Goal: Answer question/provide support: Share knowledge or assist other users

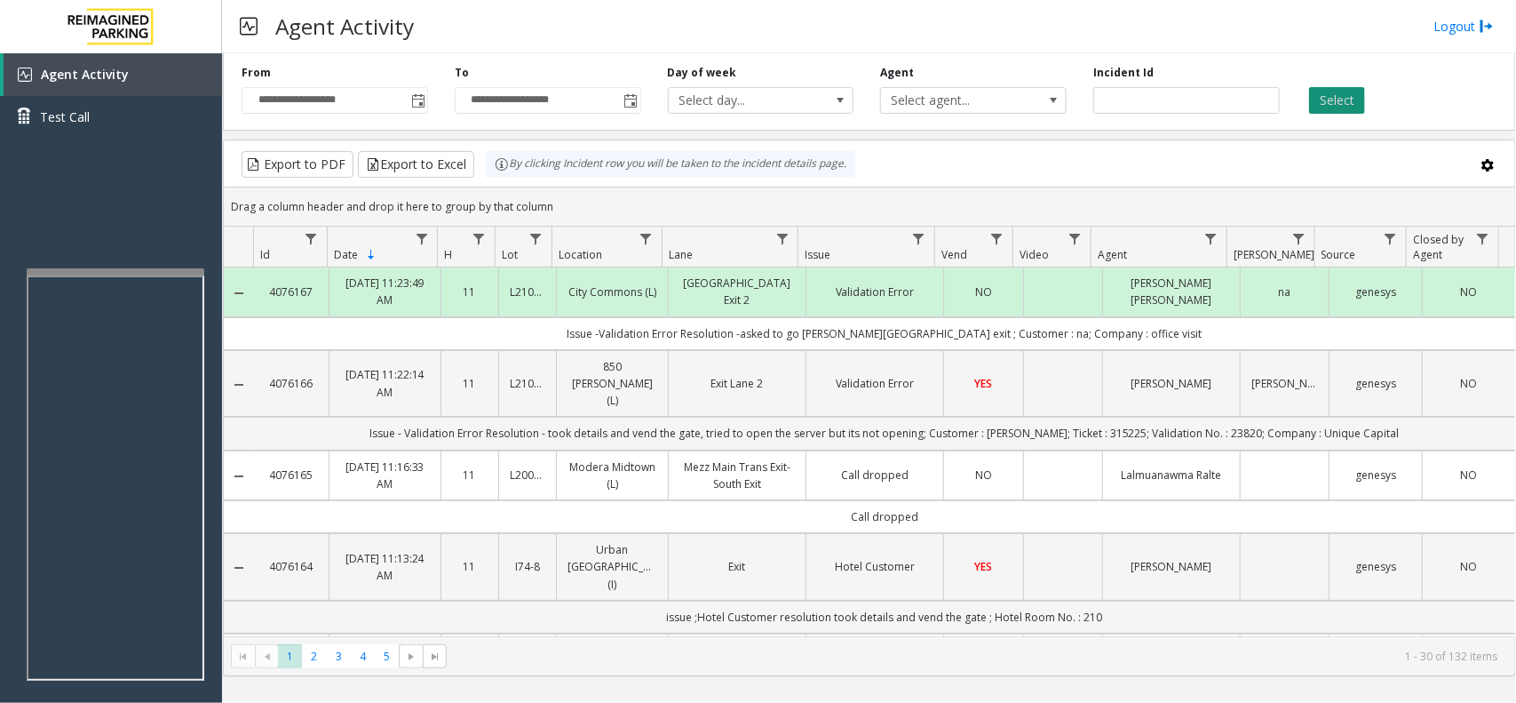
click at [1309, 104] on button "Select" at bounding box center [1337, 100] width 56 height 27
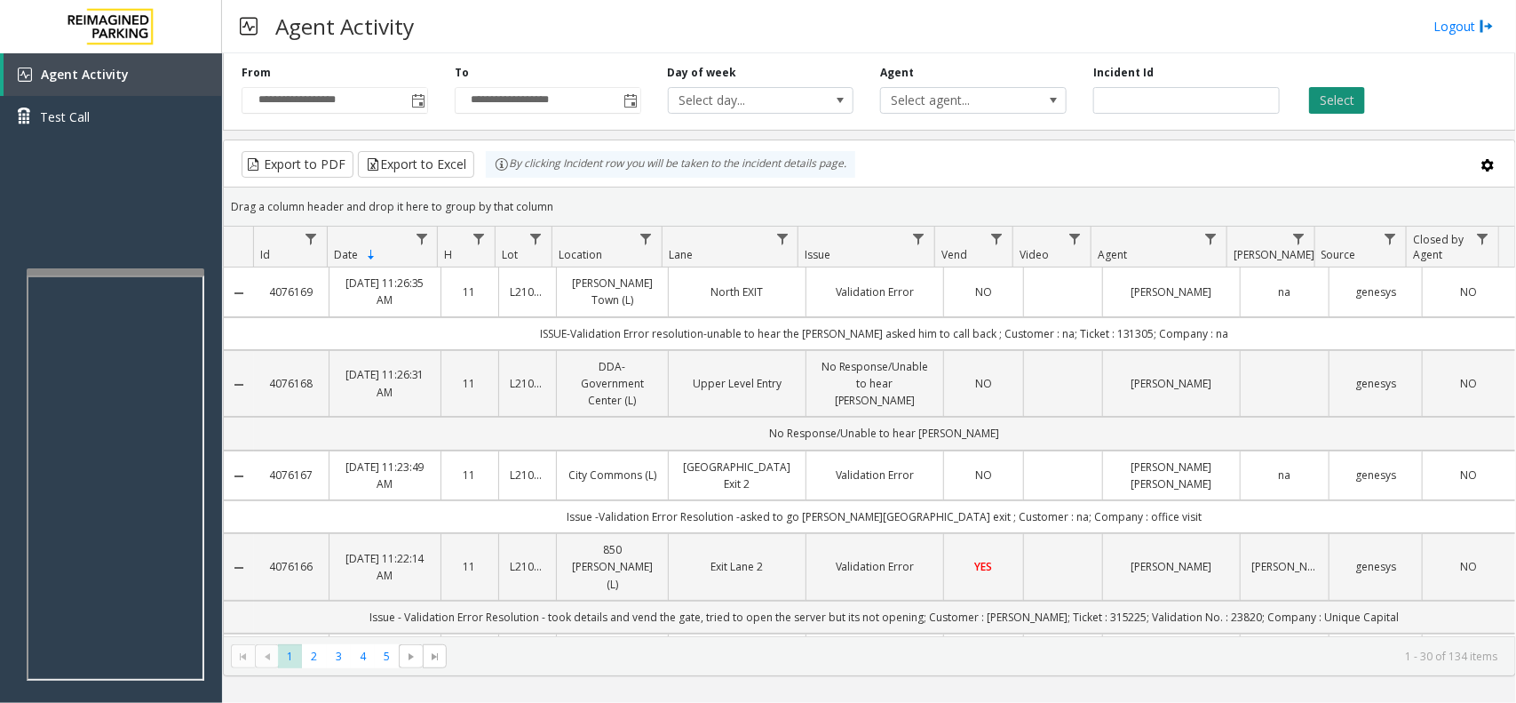
click at [1337, 103] on button "Select" at bounding box center [1337, 100] width 56 height 27
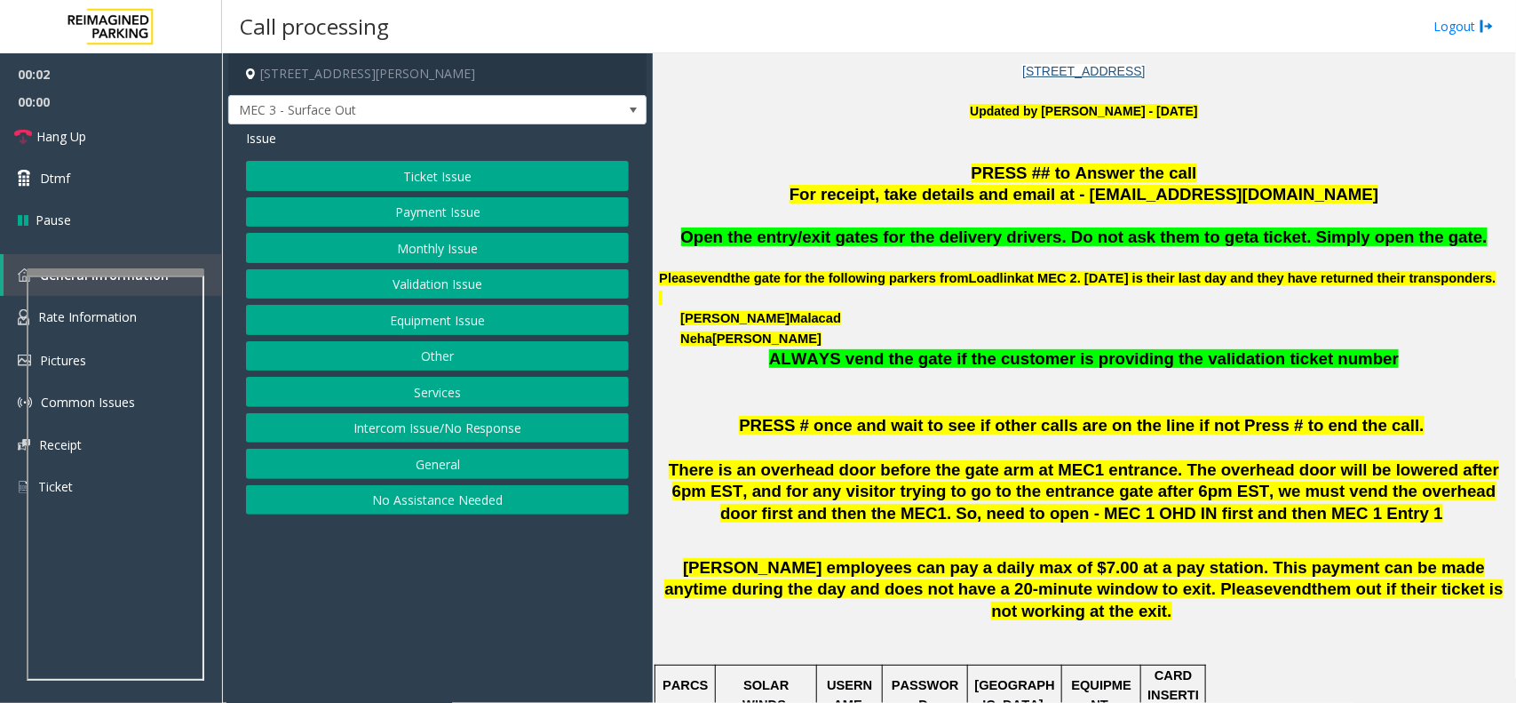
scroll to position [555, 0]
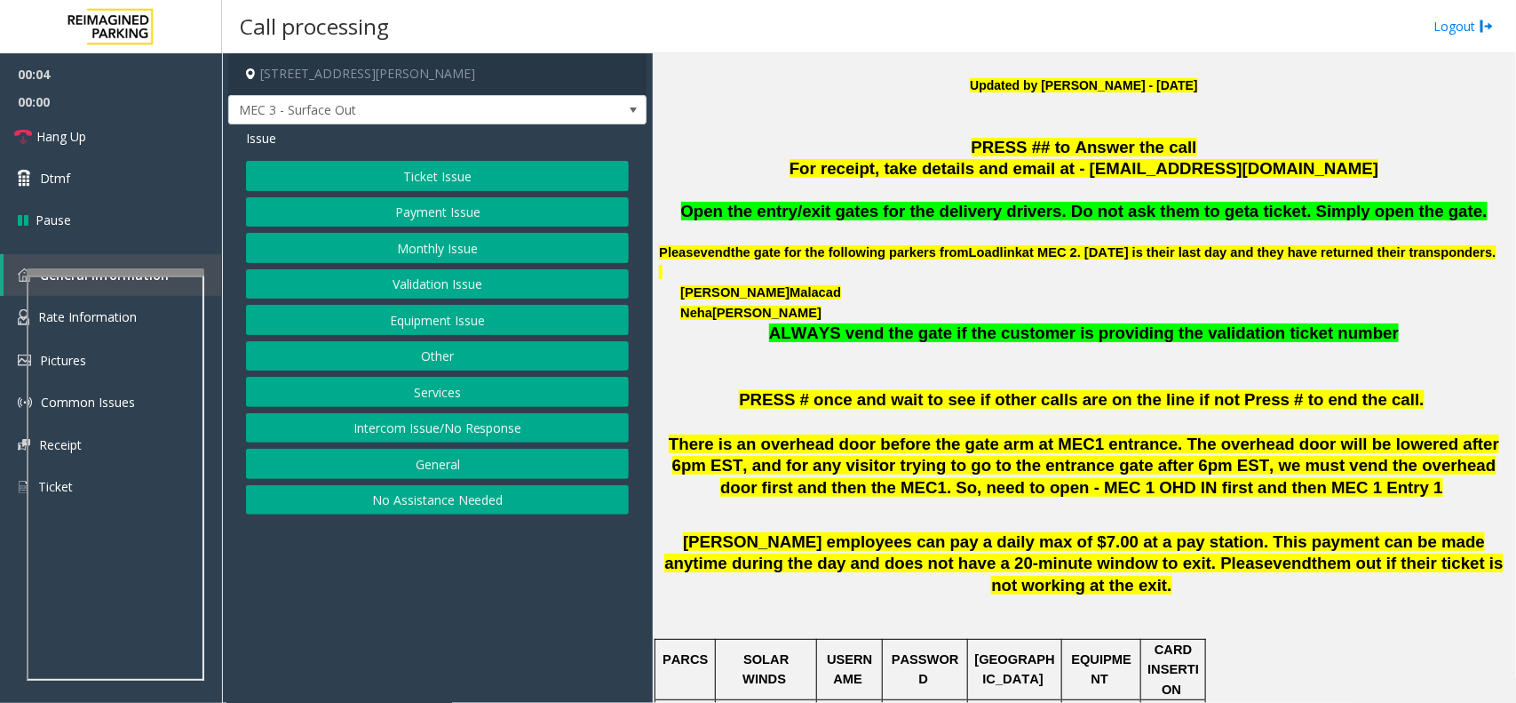
click at [433, 392] on button "Services" at bounding box center [437, 392] width 383 height 30
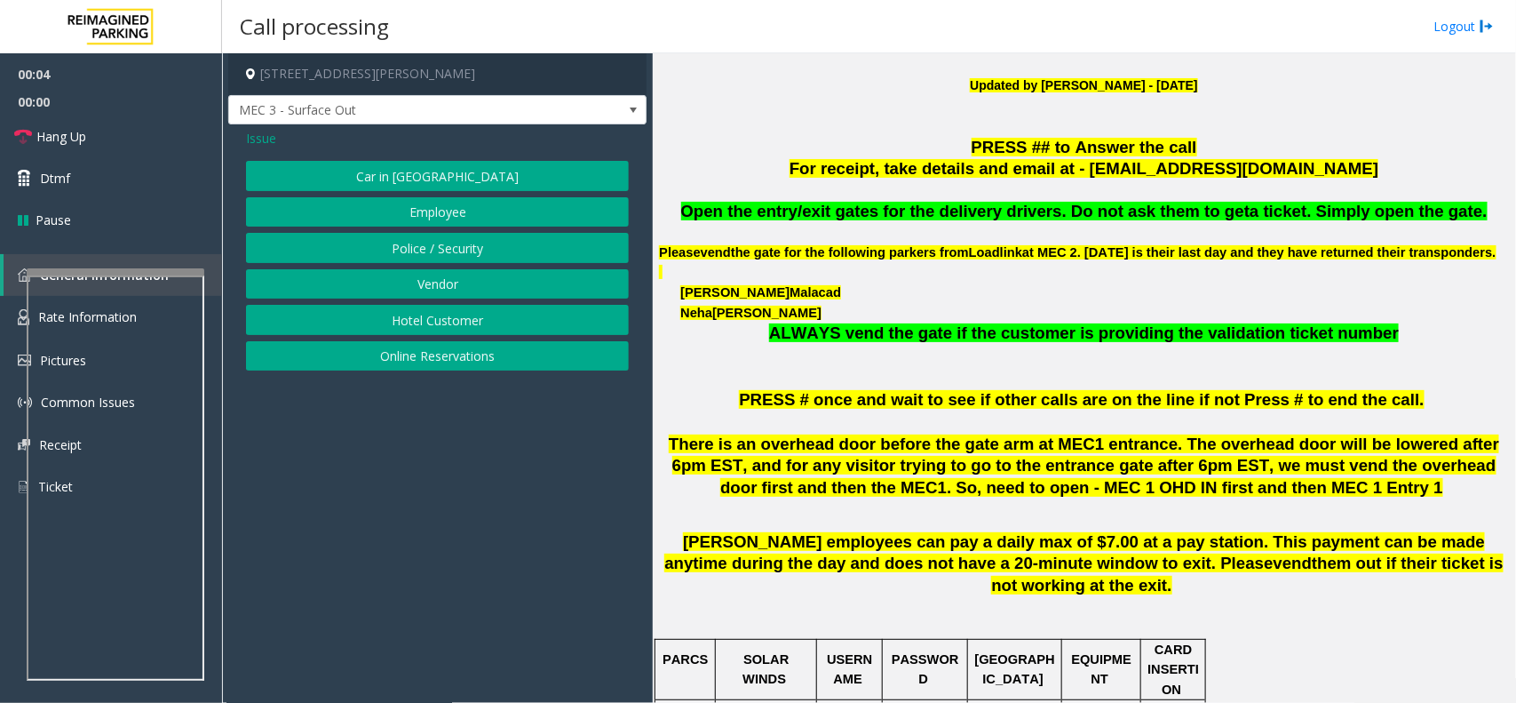
click at [425, 289] on button "Vendor" at bounding box center [437, 284] width 383 height 30
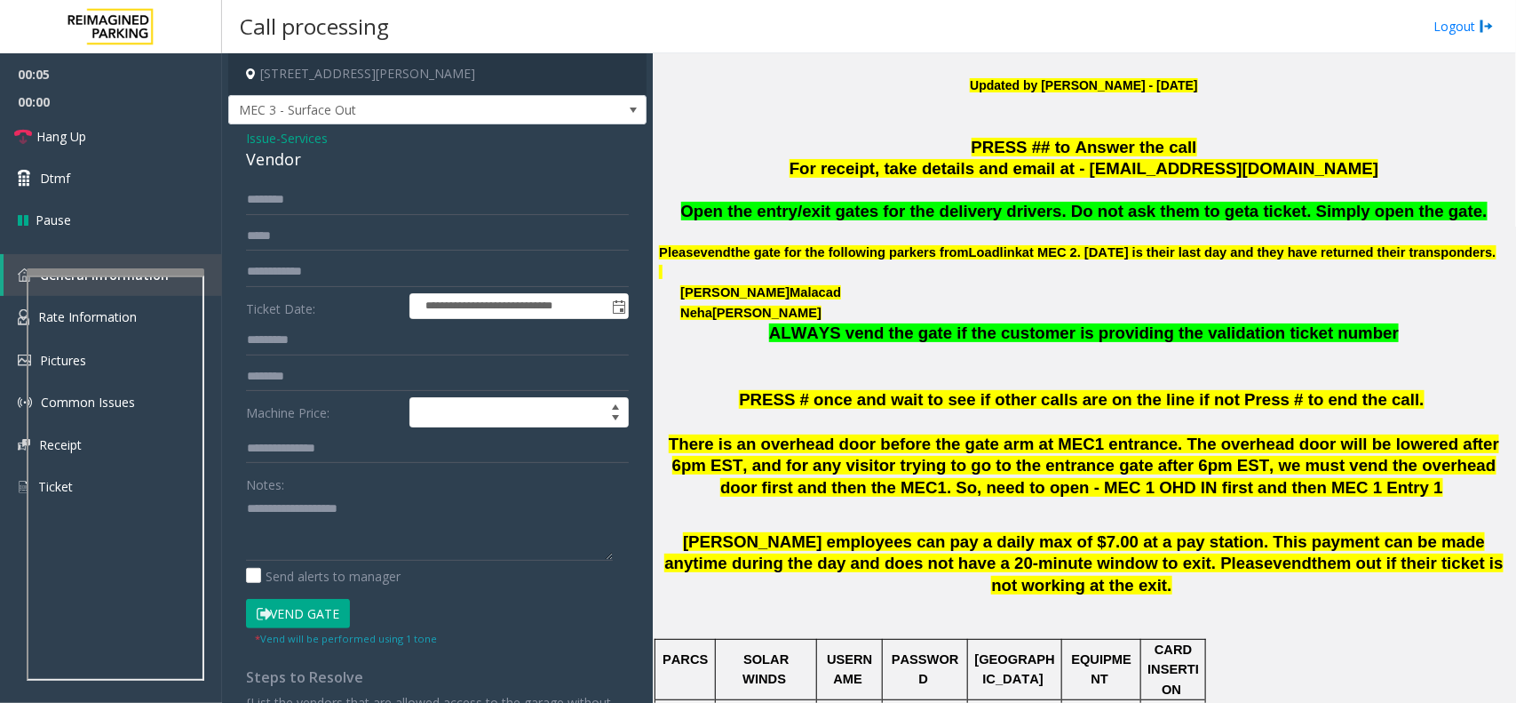
click at [912, 215] on span "Open the entry/exit gates for the delivery drivers. Do not ask them to get" at bounding box center [965, 211] width 569 height 19
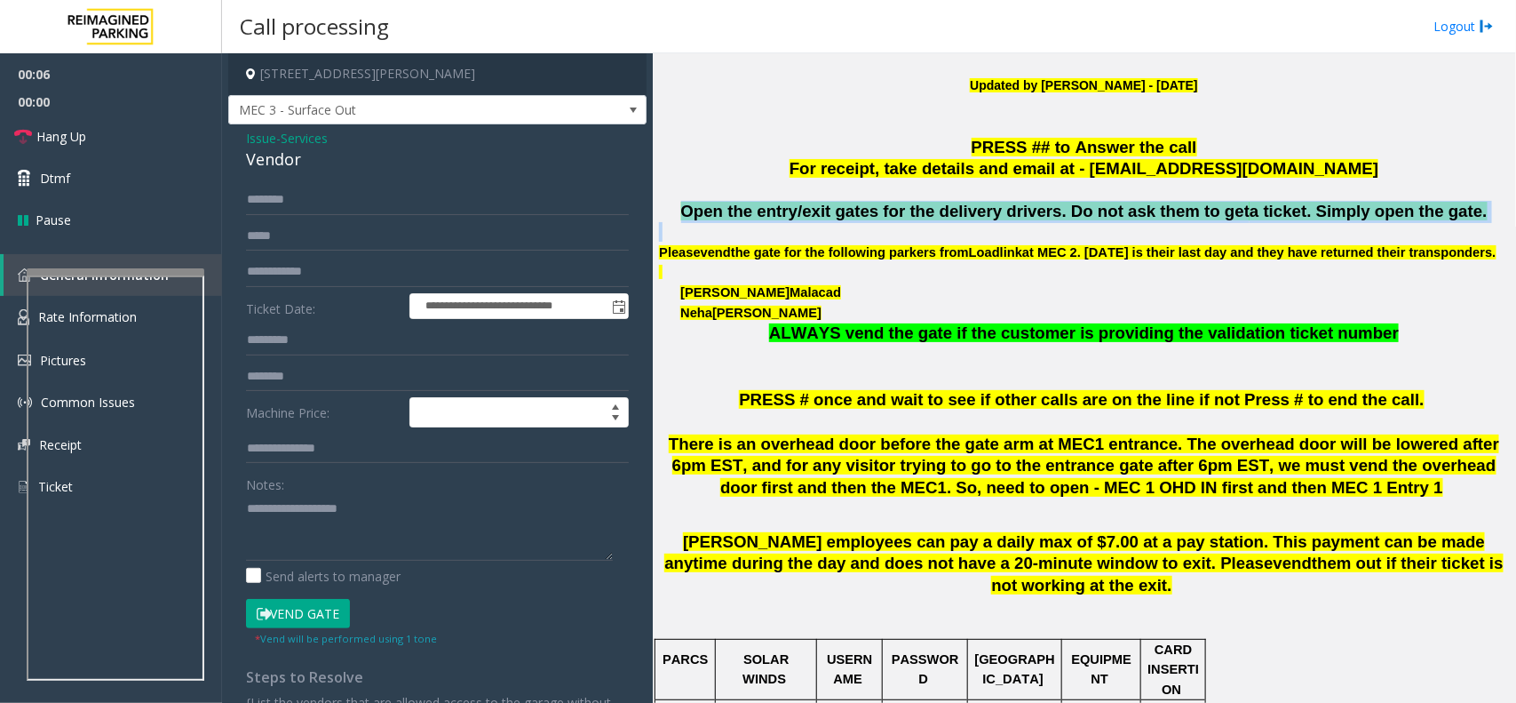
click at [912, 215] on span "Open the entry/exit gates for the delivery drivers. Do not ask them to get" at bounding box center [965, 211] width 569 height 19
copy span "Open the entry/exit gates for the delivery drivers. Do not ask them to get a ti…"
paste textarea "**********"
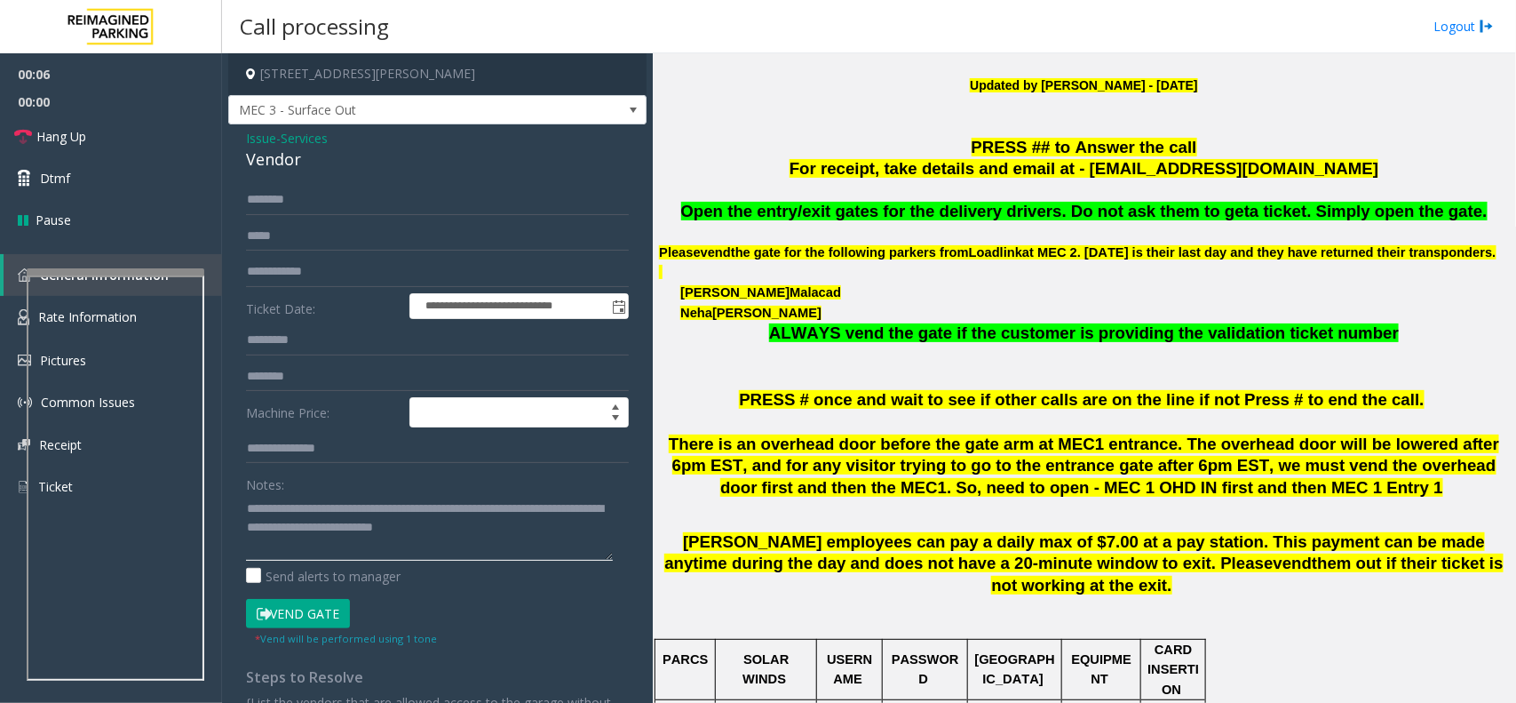
click at [400, 518] on textarea at bounding box center [429, 527] width 367 height 67
click at [254, 545] on textarea at bounding box center [429, 527] width 367 height 67
drag, startPoint x: 184, startPoint y: 560, endPoint x: 36, endPoint y: 526, distance: 151.3
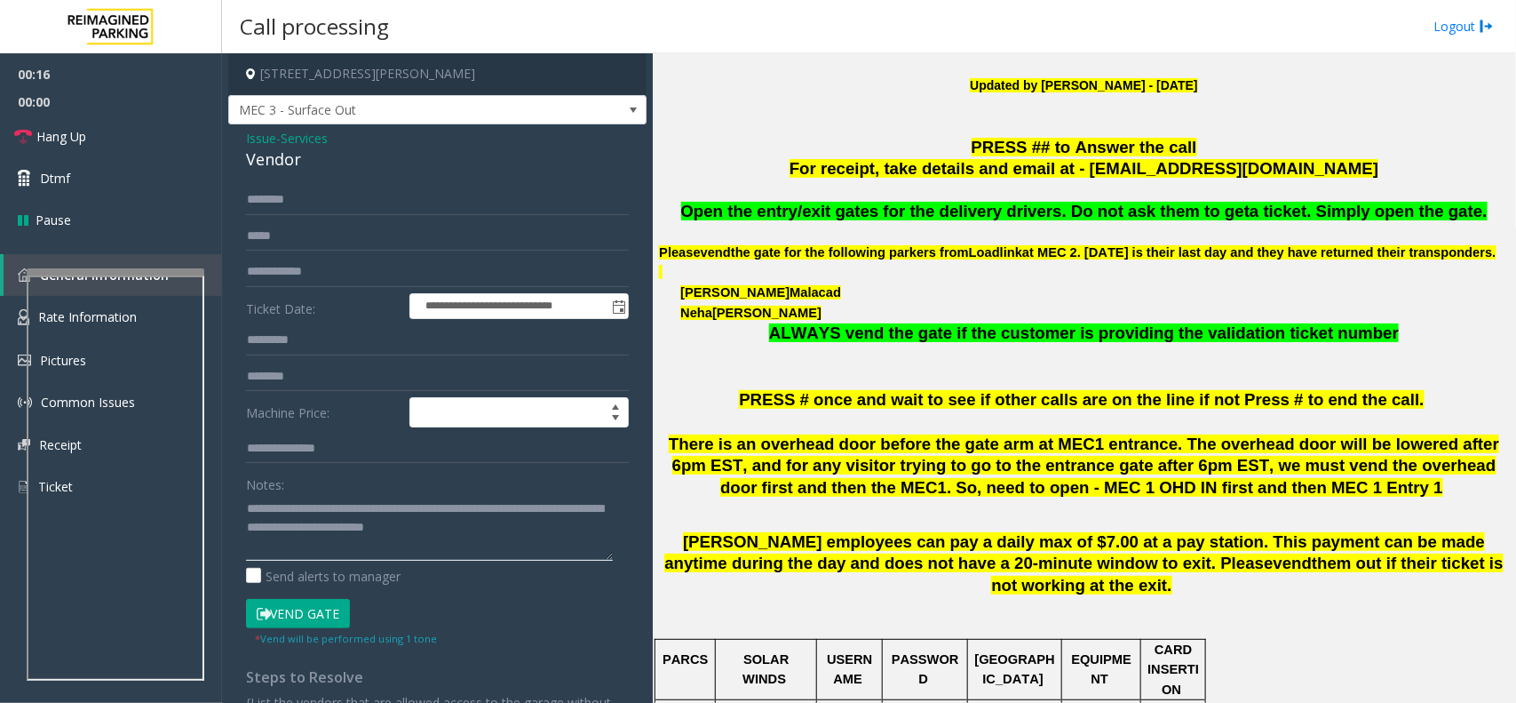
click at [0, 540] on app-root "**********" at bounding box center [758, 351] width 1516 height 703
click at [436, 515] on textarea at bounding box center [429, 527] width 367 height 67
type textarea "*"
click at [253, 131] on span "Issue" at bounding box center [261, 138] width 30 height 19
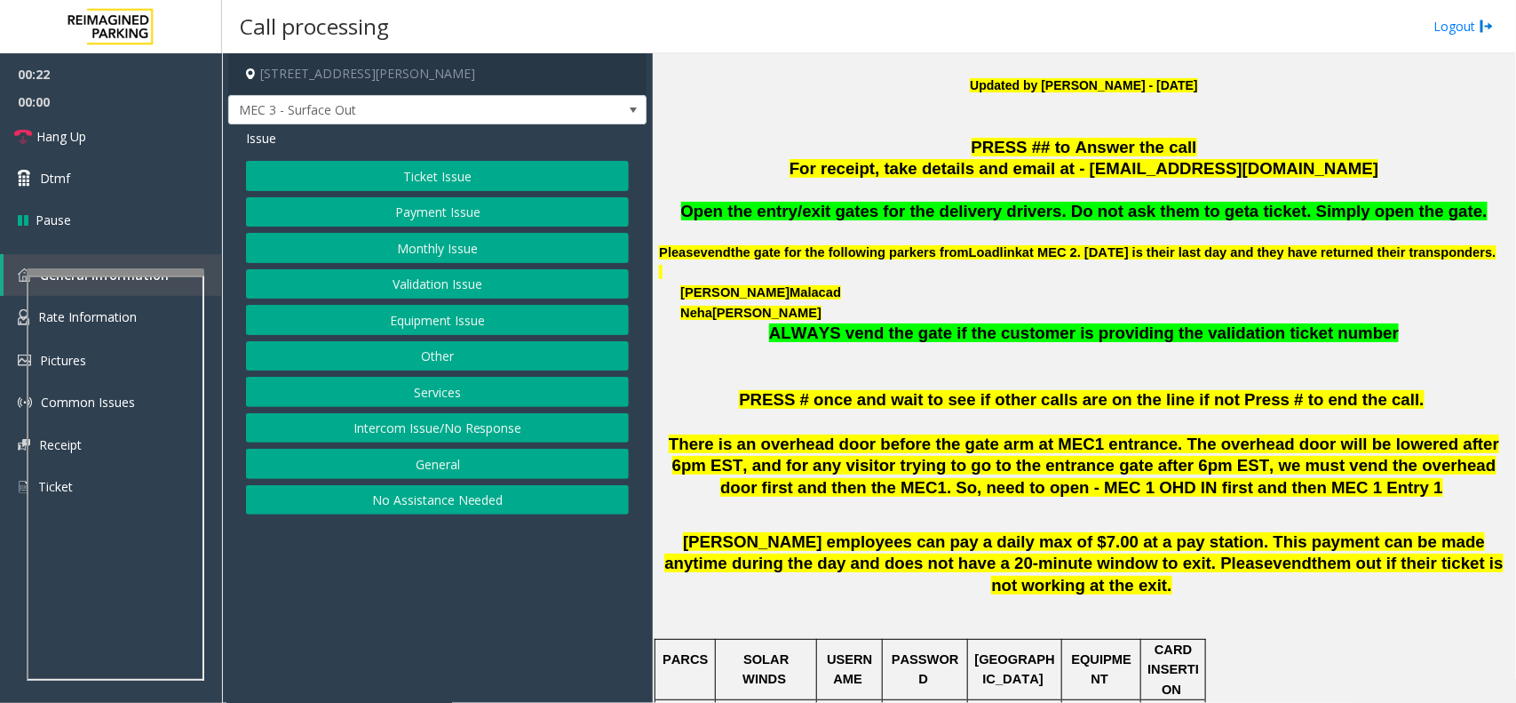
click at [462, 318] on button "Equipment Issue" at bounding box center [437, 320] width 383 height 30
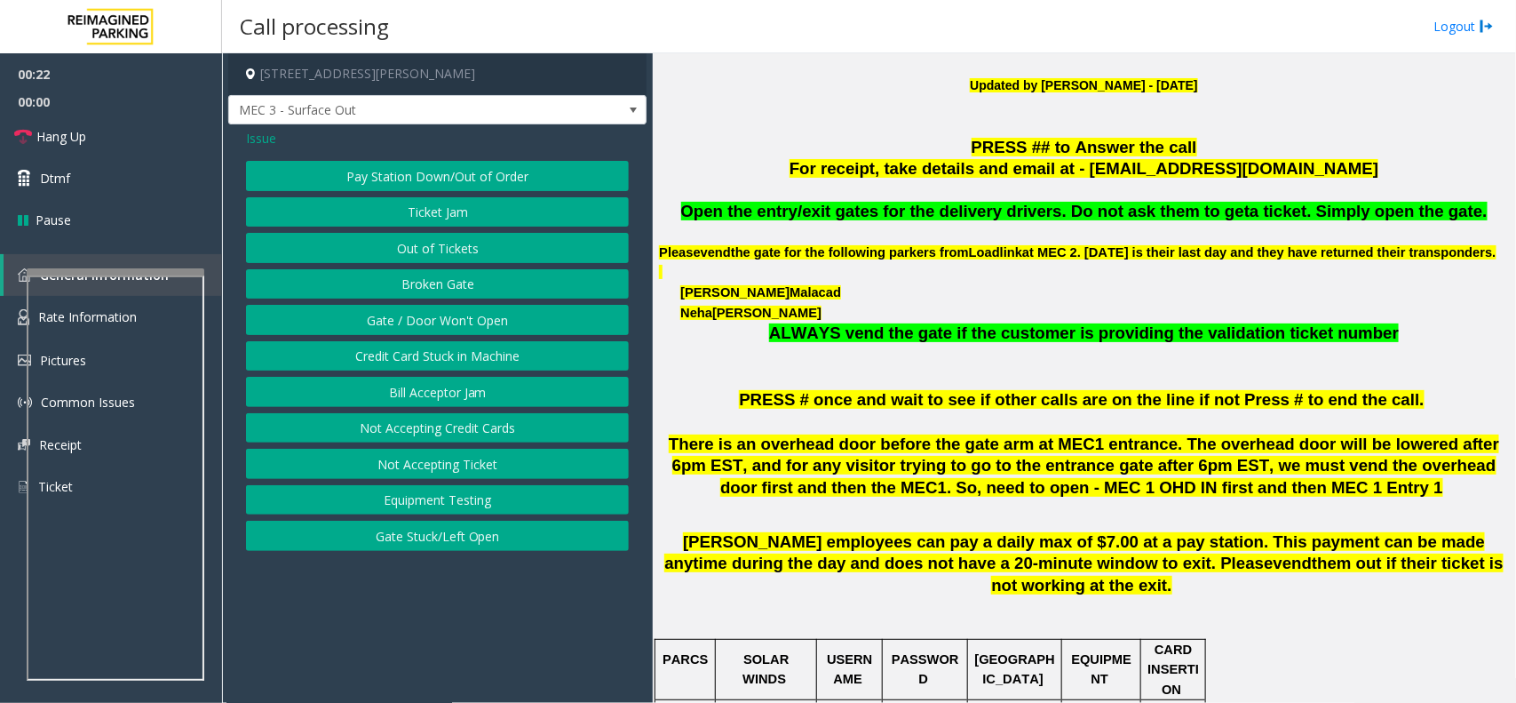
click at [469, 320] on button "Gate / Door Won't Open" at bounding box center [437, 320] width 383 height 30
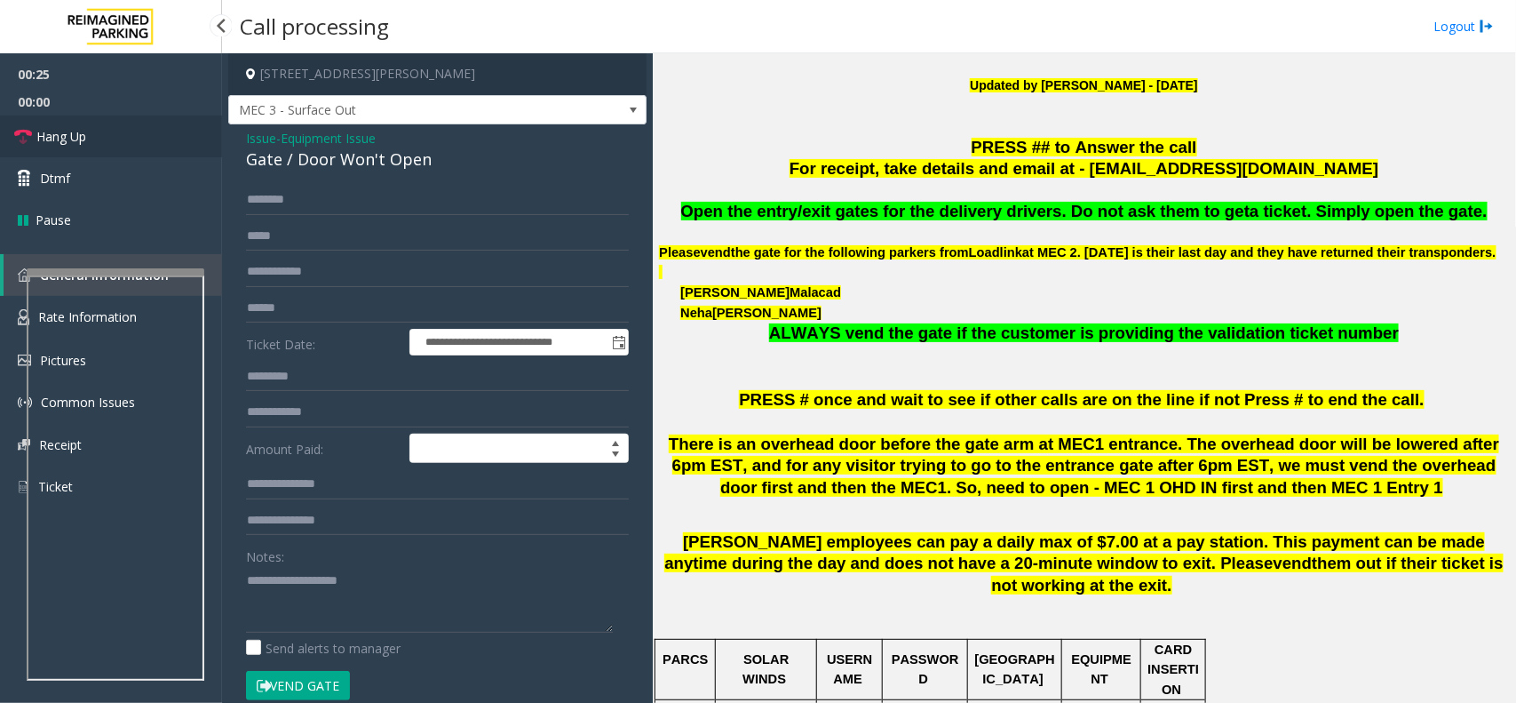
drag, startPoint x: 91, startPoint y: 135, endPoint x: 274, endPoint y: 147, distance: 183.4
click at [91, 135] on link "Hang Up" at bounding box center [111, 136] width 222 height 42
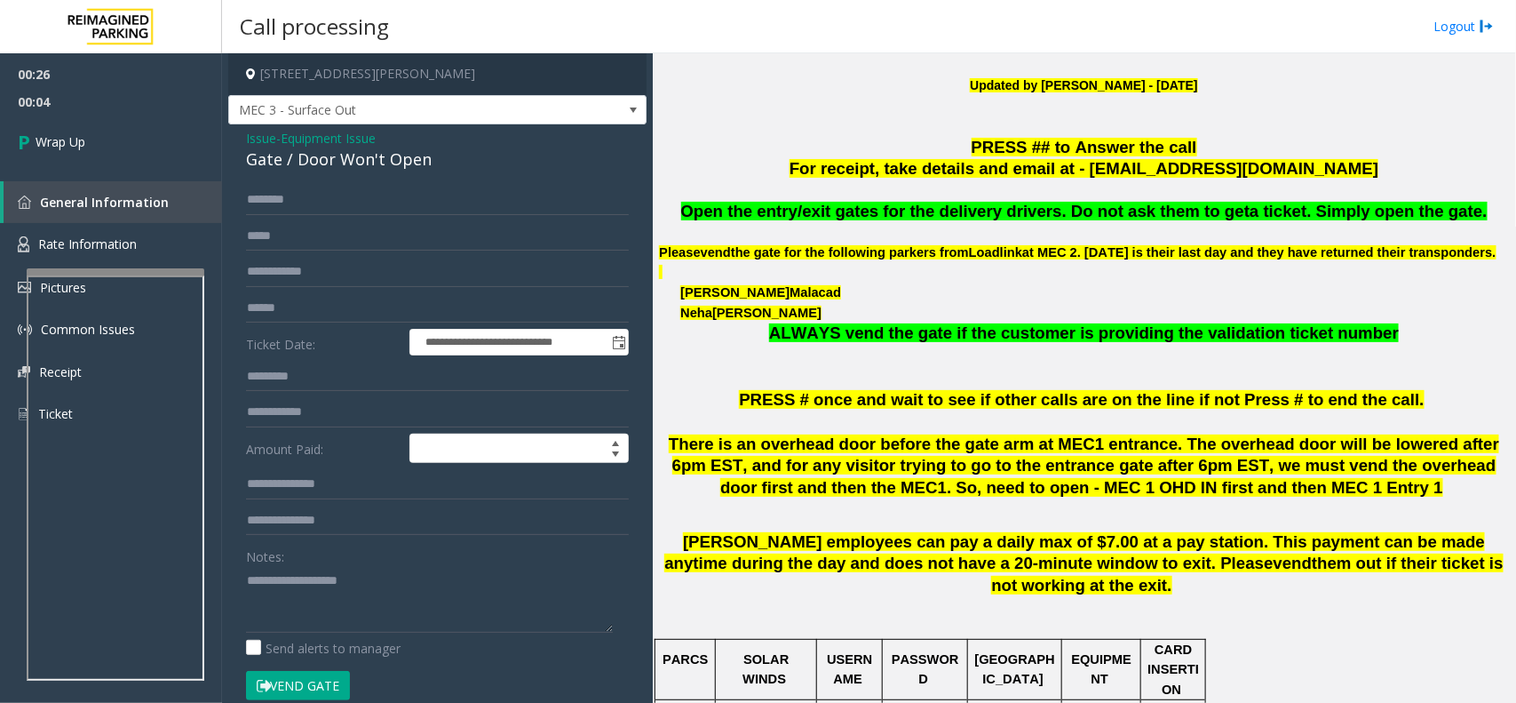
click at [467, 551] on div "Notes:" at bounding box center [437, 586] width 383 height 91
click at [423, 613] on textarea at bounding box center [429, 599] width 367 height 67
paste textarea "**********"
drag, startPoint x: 242, startPoint y: 136, endPoint x: 490, endPoint y: 161, distance: 250.0
click at [490, 161] on div "**********" at bounding box center [437, 574] width 418 height 900
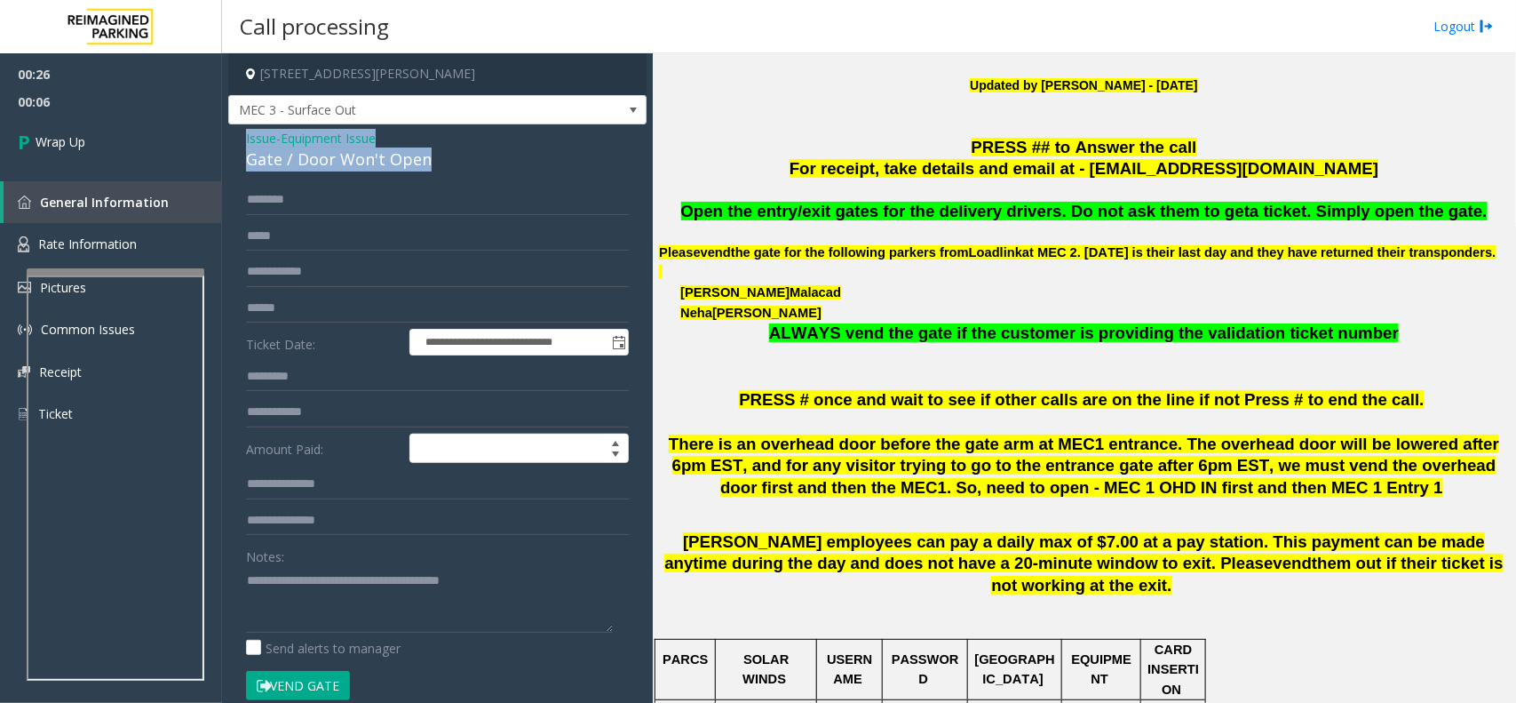
copy div "Issue - Equipment Issue Gate / Door Won't Open"
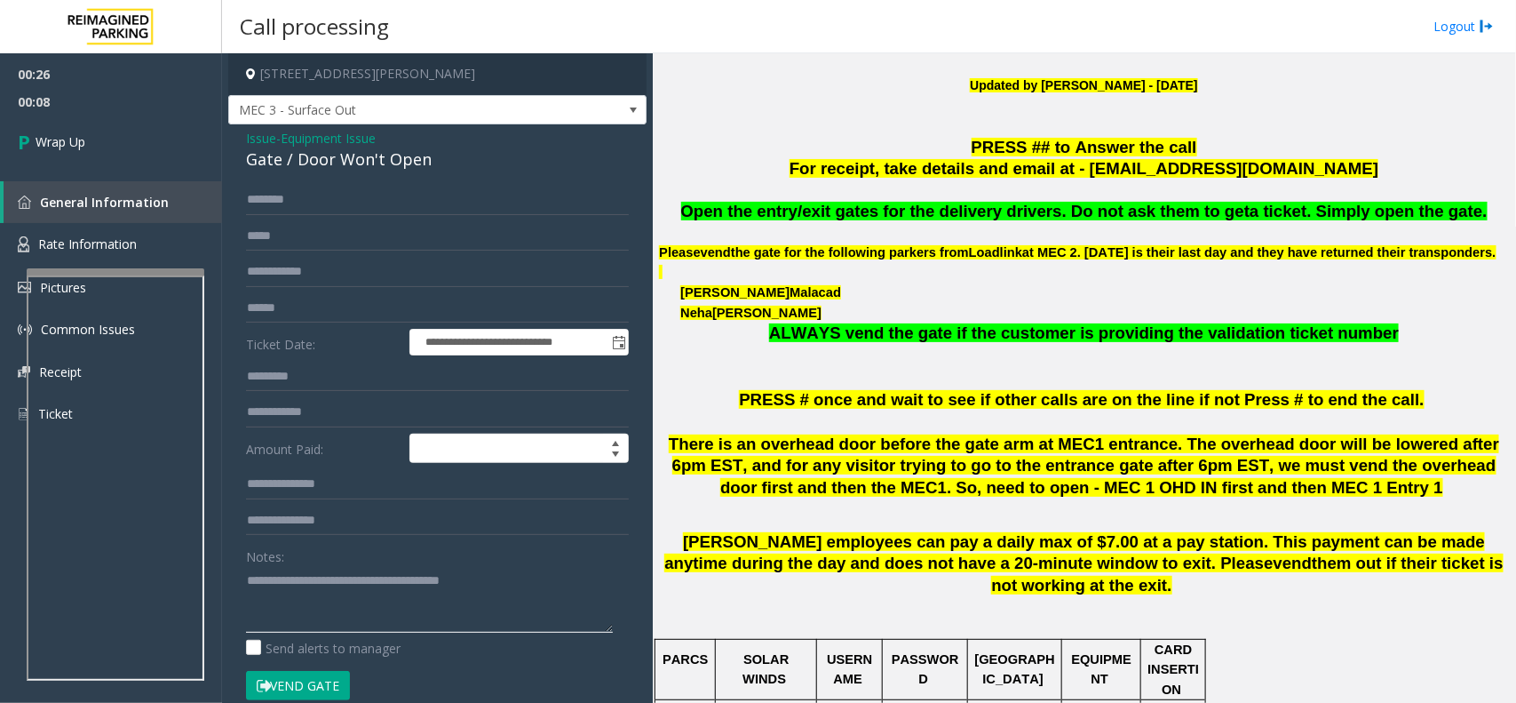
click at [250, 583] on textarea at bounding box center [429, 599] width 367 height 67
paste textarea "**********"
type textarea "**********"
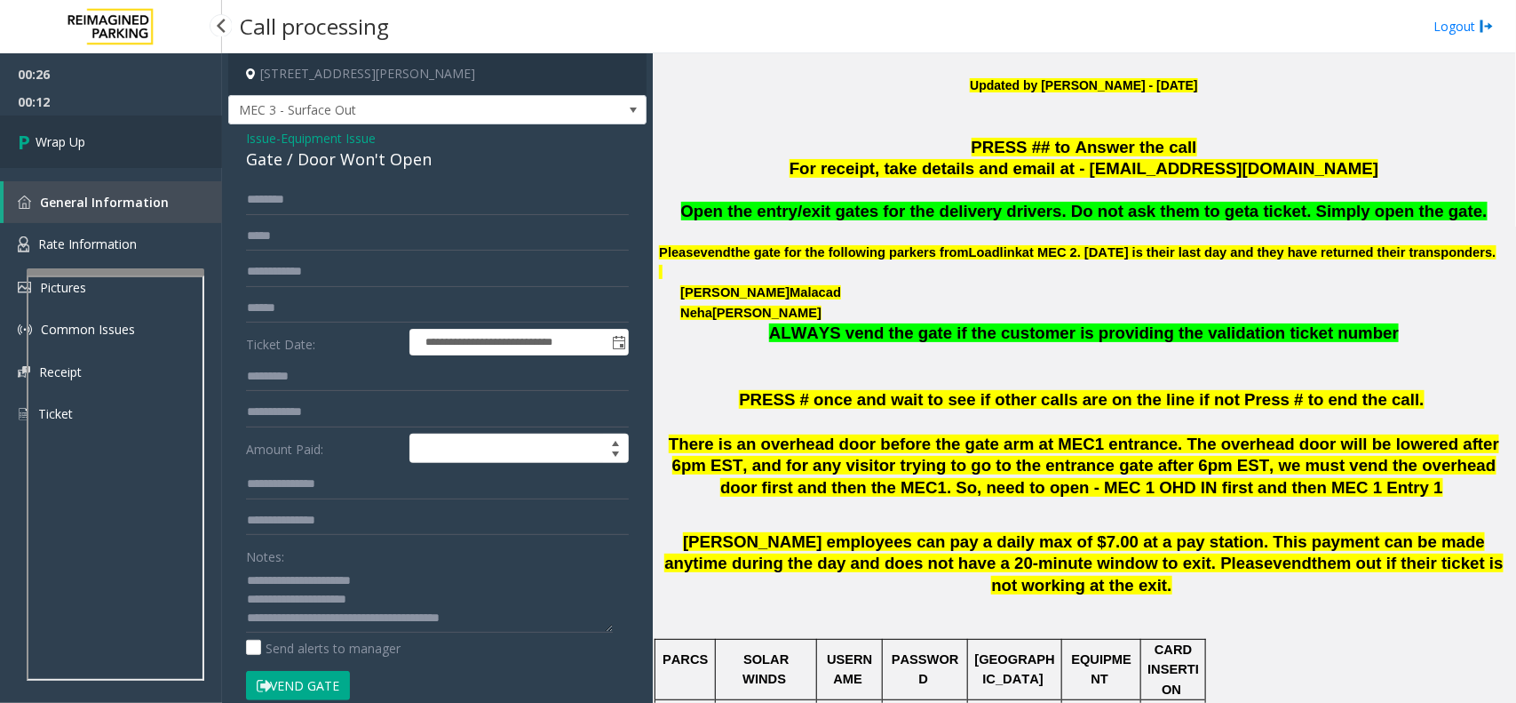
click at [51, 157] on link "Wrap Up" at bounding box center [111, 141] width 222 height 52
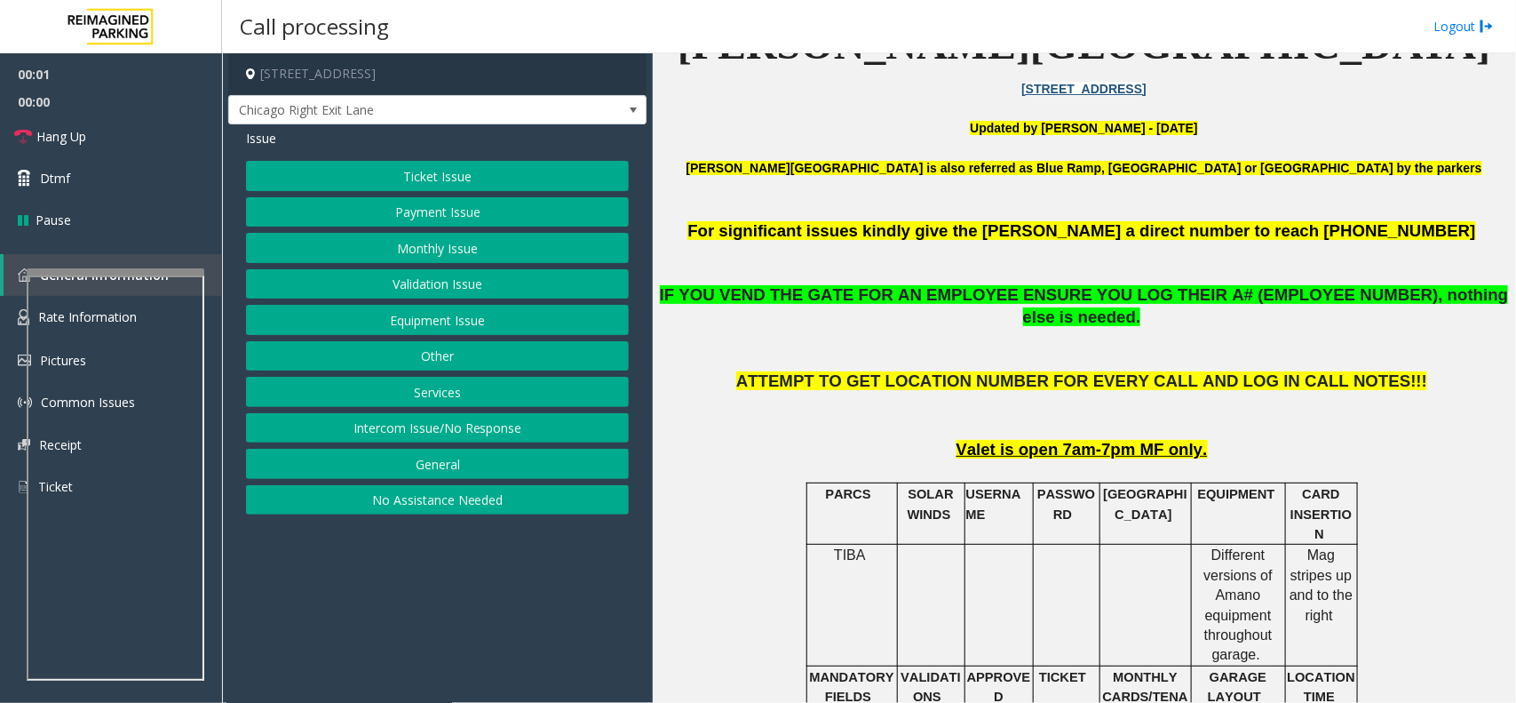
scroll to position [555, 0]
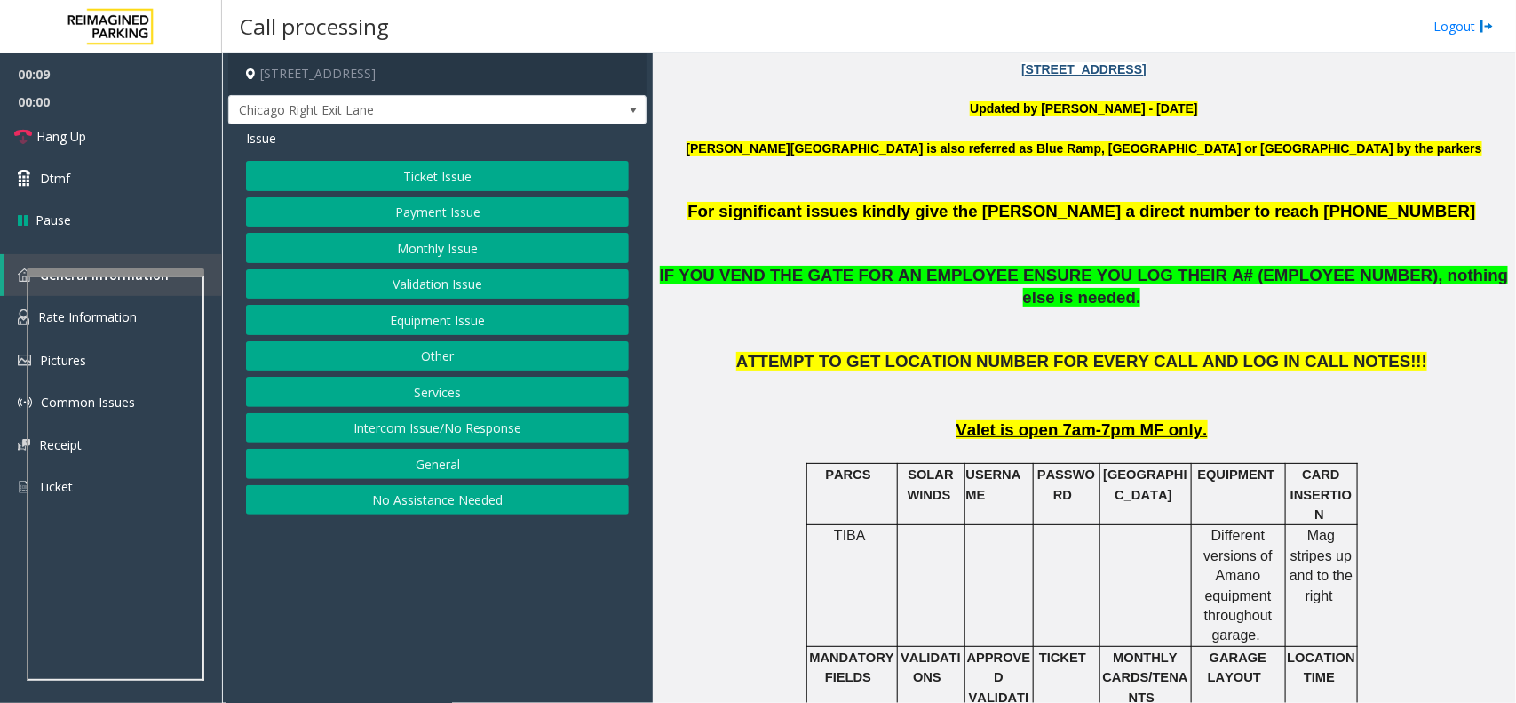
click at [441, 306] on button "Equipment Issue" at bounding box center [437, 320] width 383 height 30
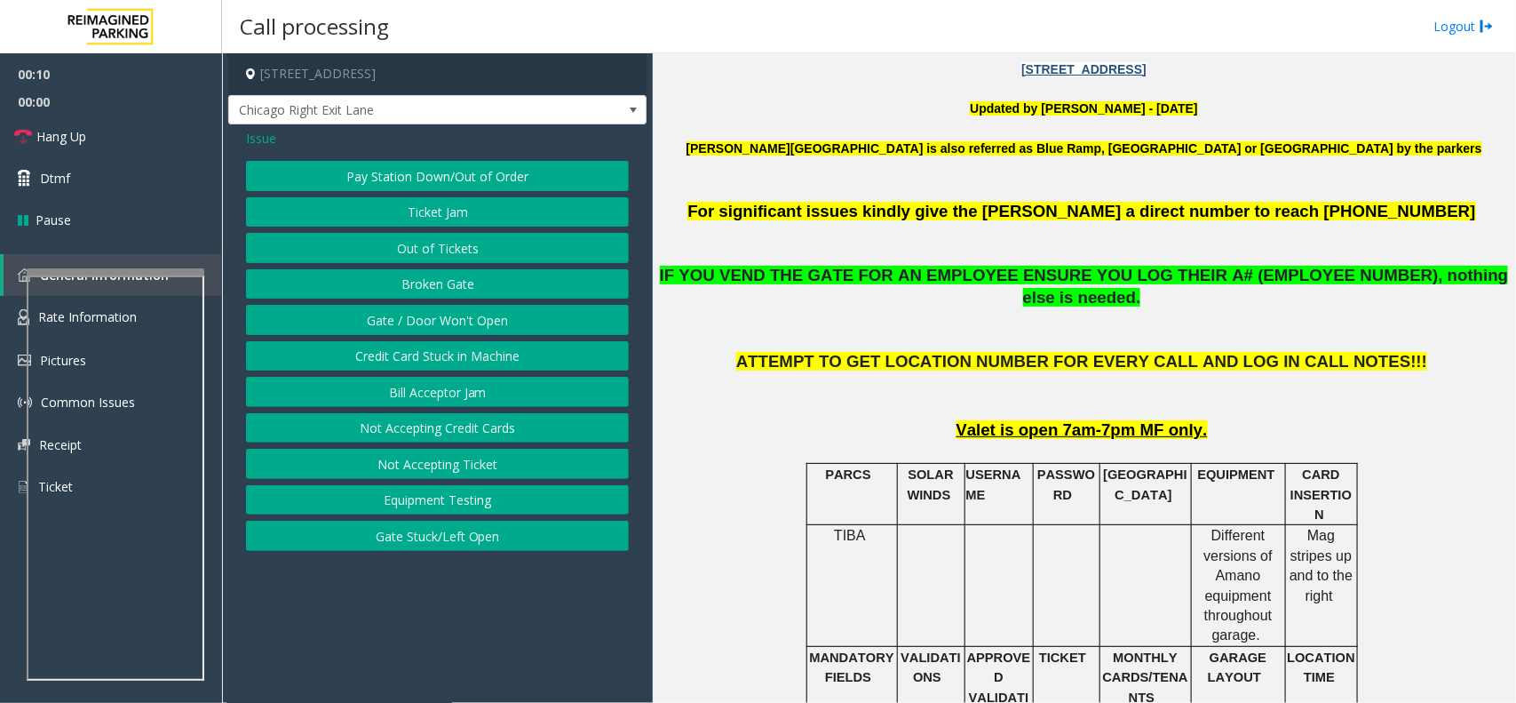
click at [441, 311] on button "Gate / Door Won't Open" at bounding box center [437, 320] width 383 height 30
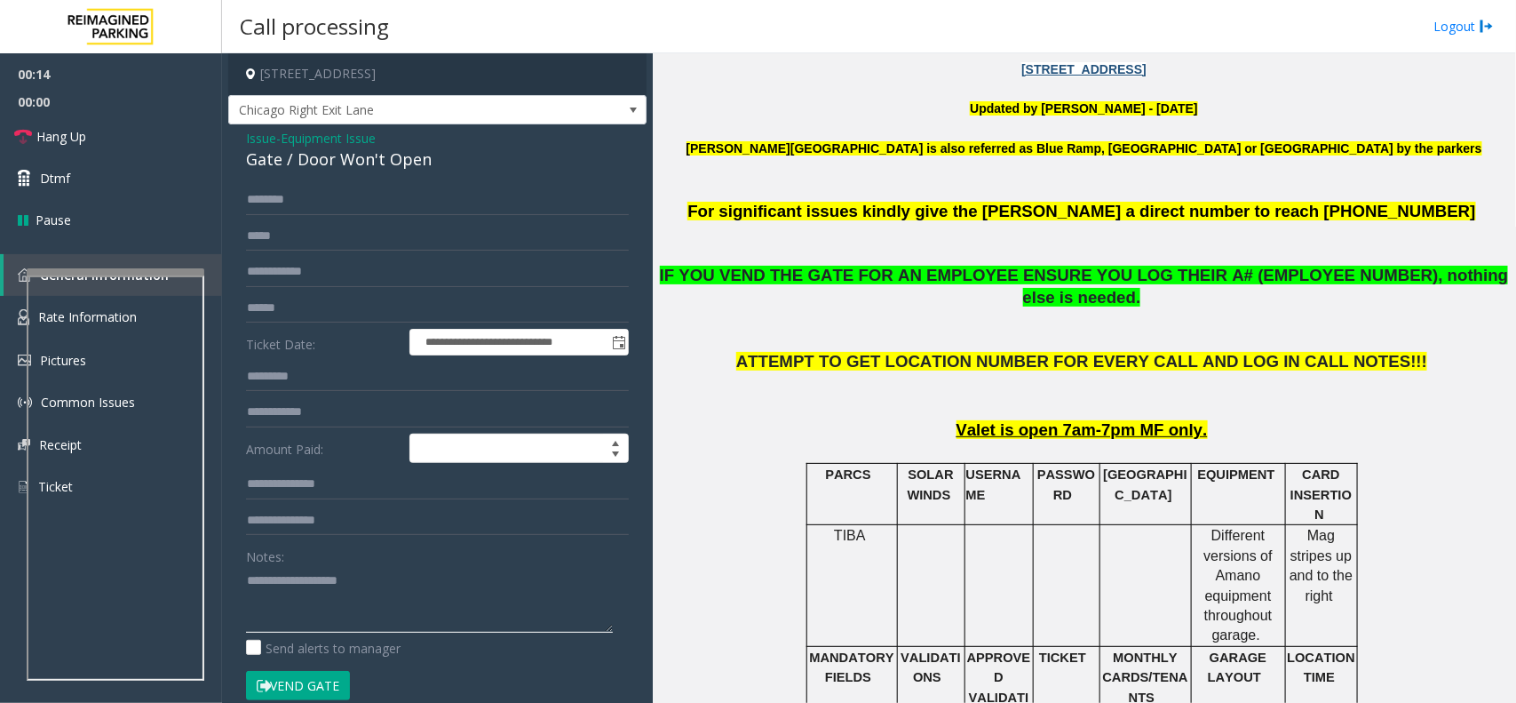
drag, startPoint x: 309, startPoint y: 587, endPoint x: 309, endPoint y: 547, distance: 40.0
click at [309, 587] on textarea at bounding box center [429, 599] width 367 height 67
paste textarea "**********"
click at [353, 160] on div "Gate / Door Won't Open" at bounding box center [437, 159] width 383 height 24
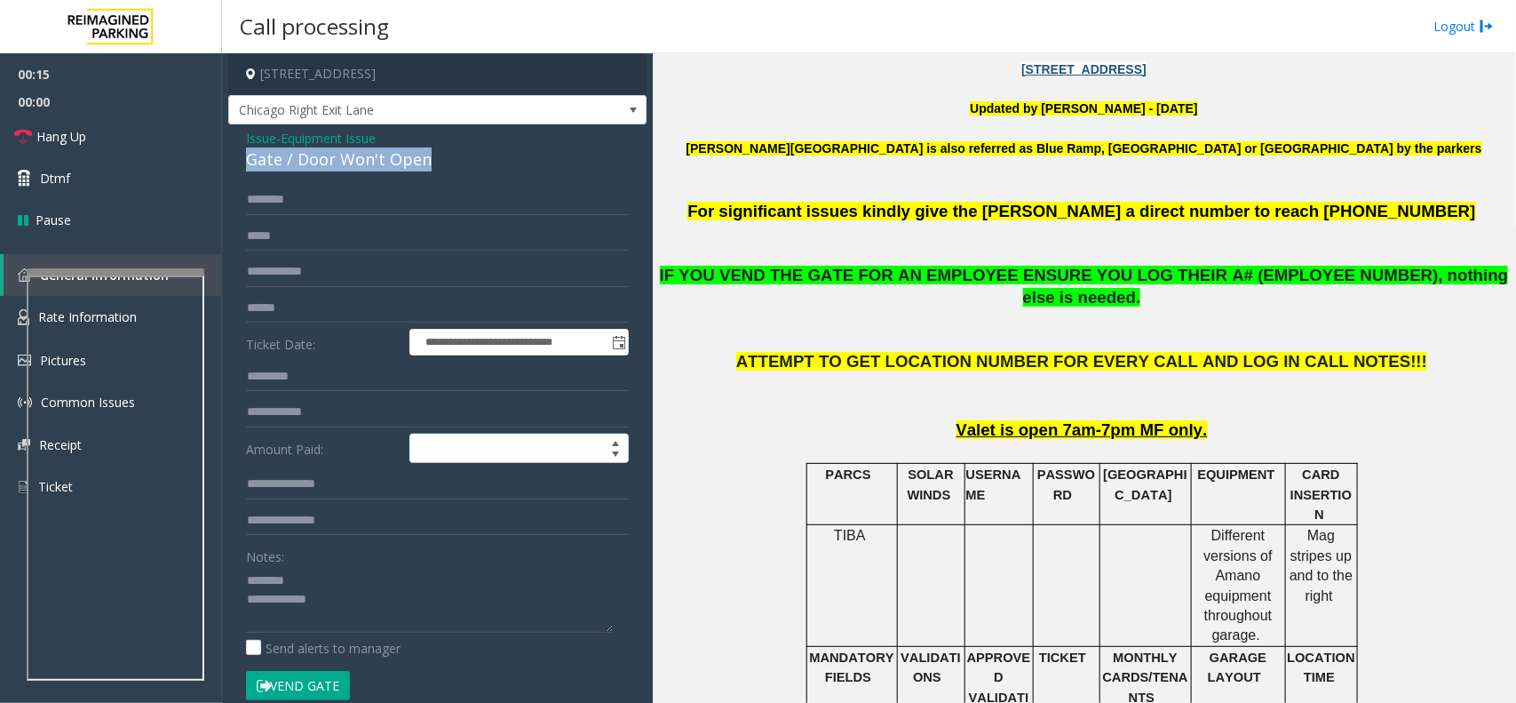
click at [353, 160] on div "Gate / Door Won't Open" at bounding box center [437, 159] width 383 height 24
copy div "Gate / Door Won't Open"
click at [312, 562] on div "Notes:" at bounding box center [437, 586] width 383 height 91
click at [307, 592] on textarea at bounding box center [429, 599] width 367 height 67
click at [342, 580] on textarea at bounding box center [429, 599] width 367 height 67
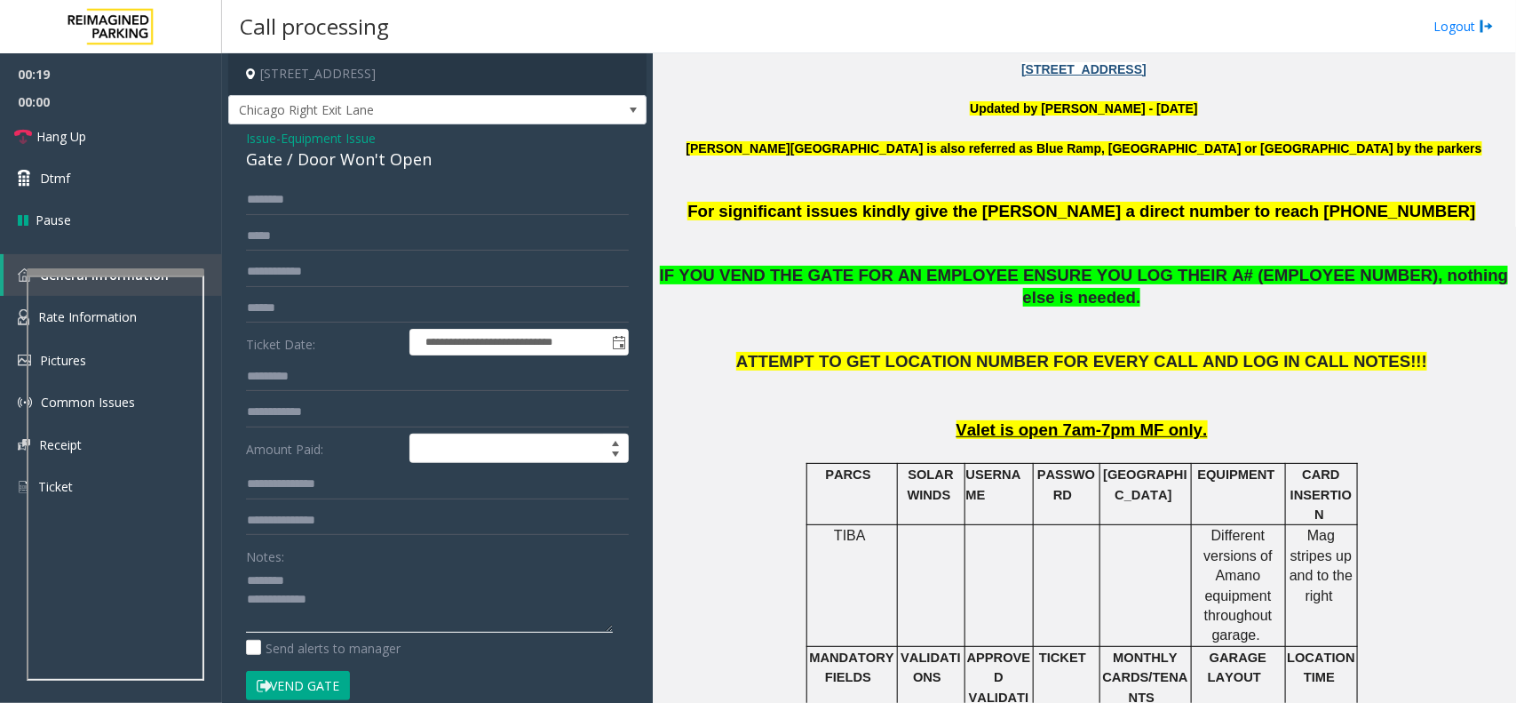
paste textarea "**********"
click at [358, 614] on textarea at bounding box center [429, 599] width 367 height 67
paste textarea "**********"
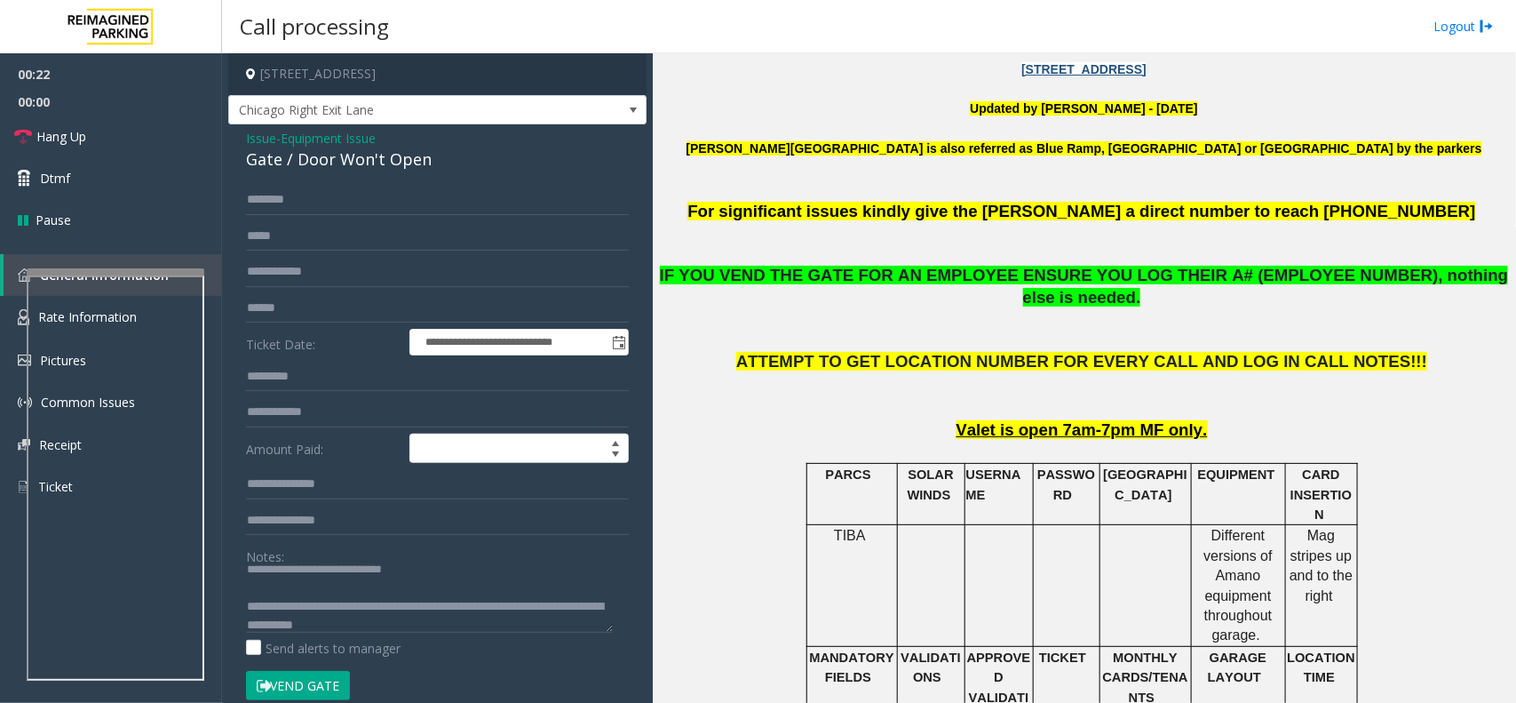
click at [322, 681] on button "Vend Gate" at bounding box center [298, 686] width 104 height 30
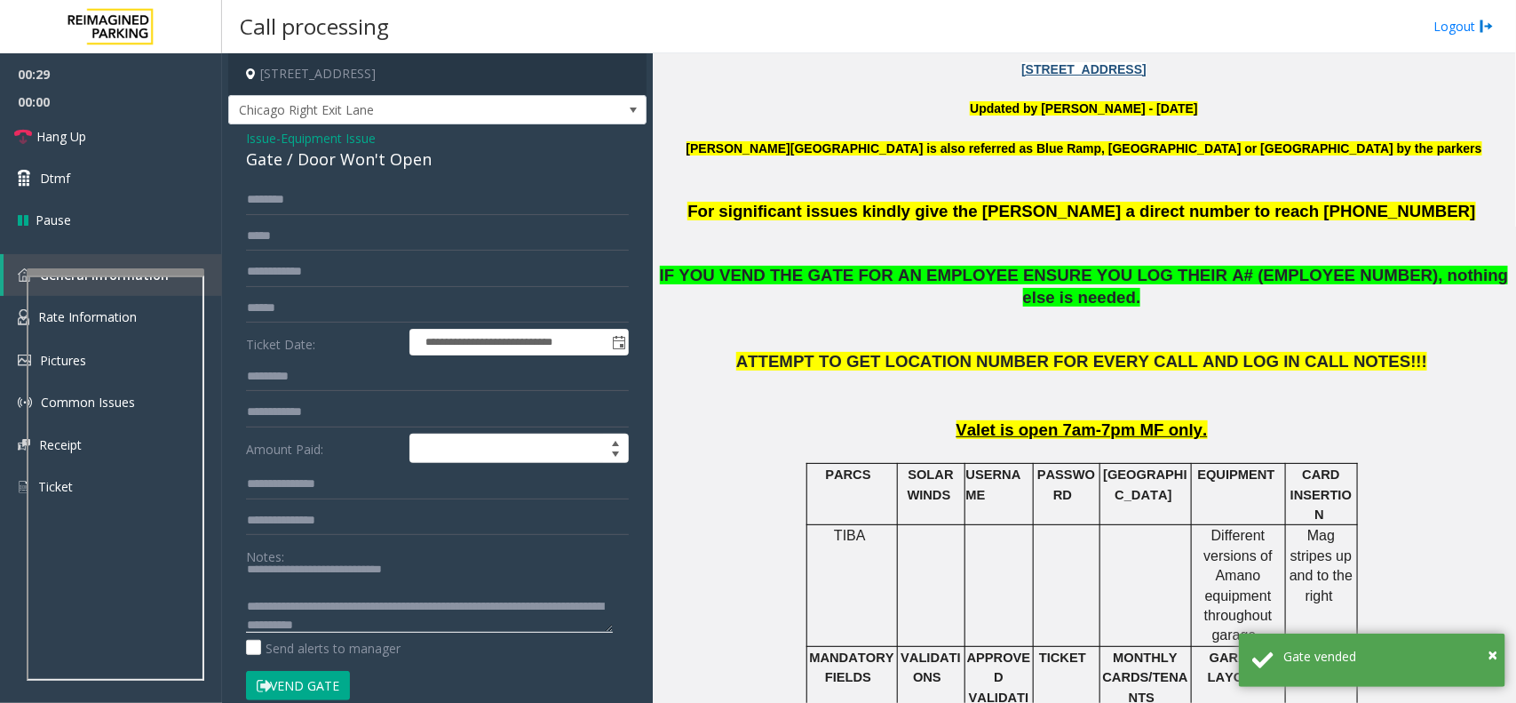
click at [364, 595] on textarea at bounding box center [429, 599] width 367 height 67
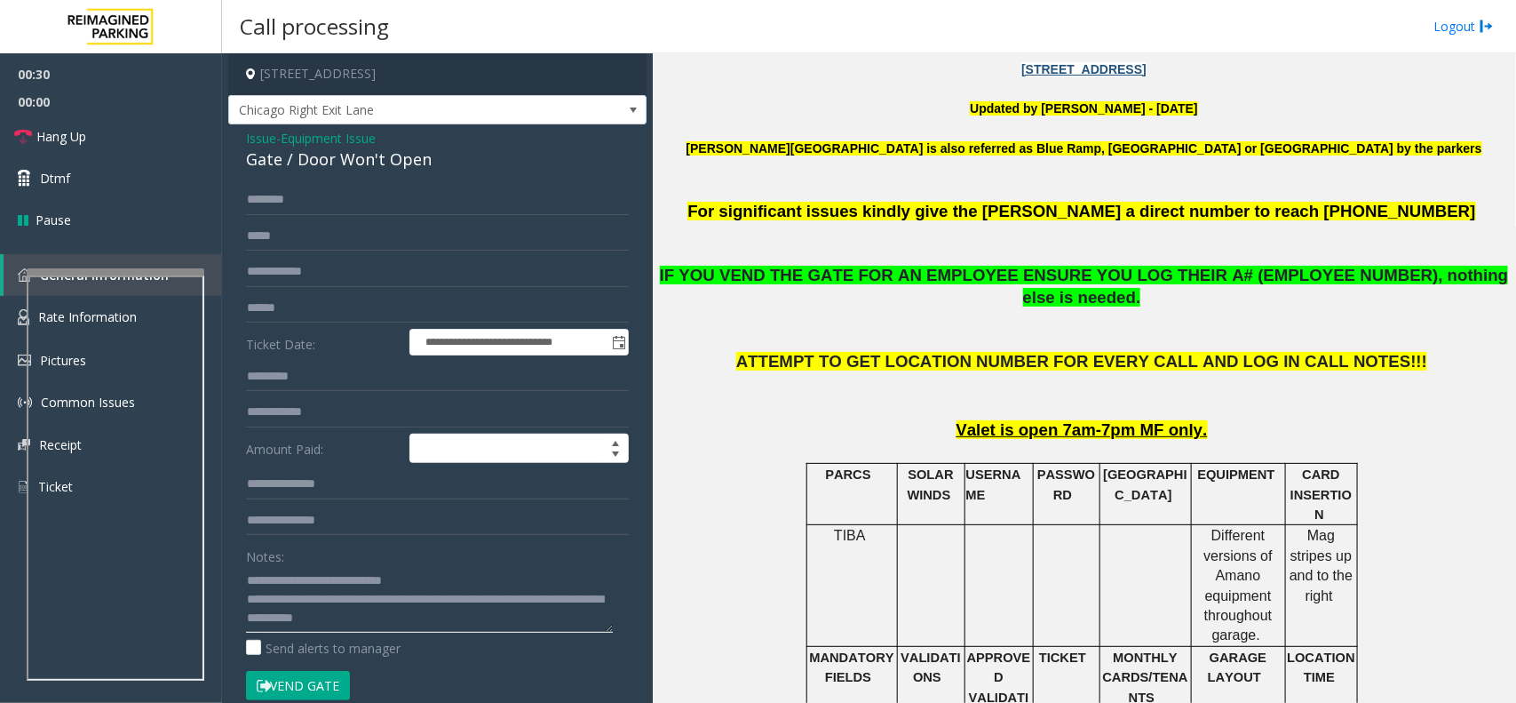
scroll to position [0, 0]
type textarea "**********"
click at [73, 144] on span "Hang Up" at bounding box center [61, 136] width 50 height 19
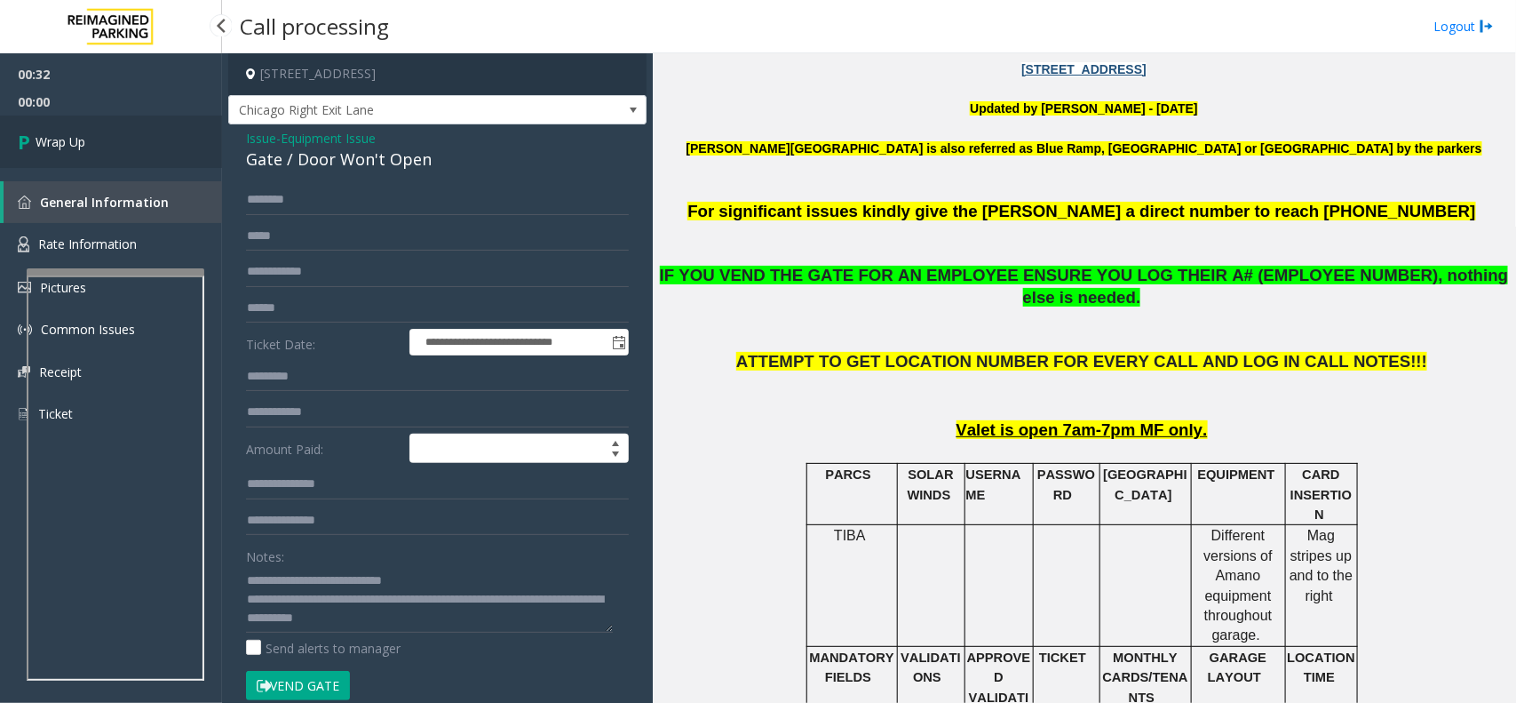
click at [134, 131] on link "Wrap Up" at bounding box center [111, 141] width 222 height 52
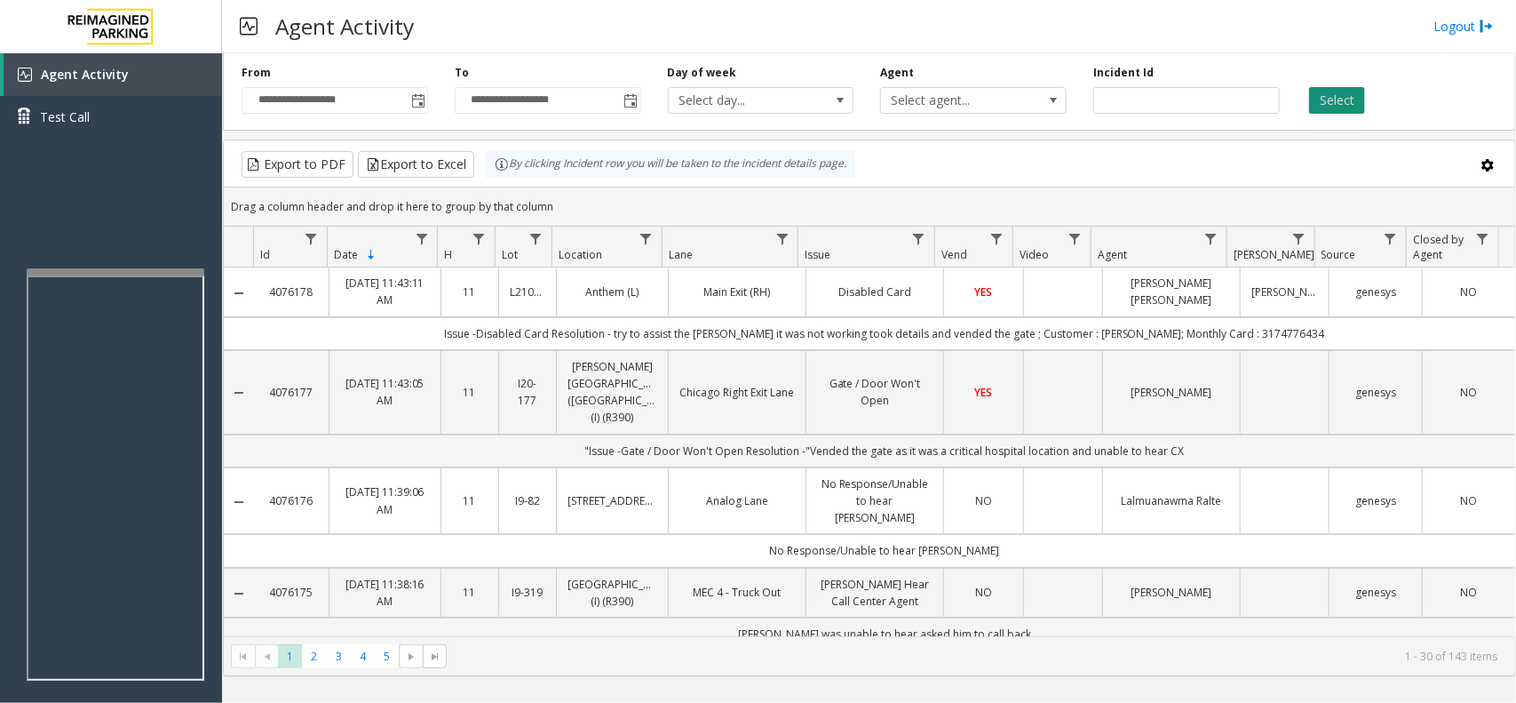
click at [1328, 98] on button "Select" at bounding box center [1337, 100] width 56 height 27
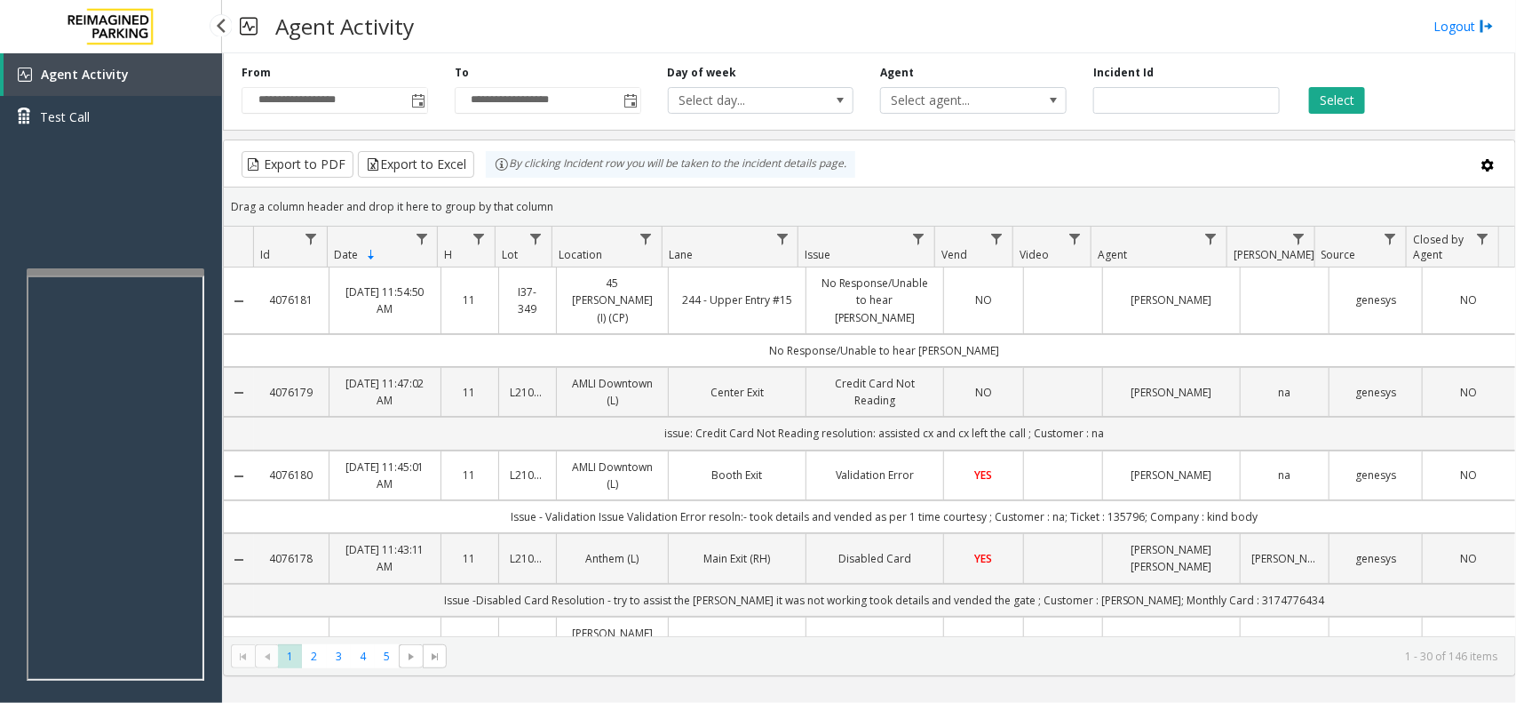
click at [104, 78] on span "Agent Activity" at bounding box center [85, 74] width 88 height 17
drag, startPoint x: 278, startPoint y: 20, endPoint x: 473, endPoint y: 45, distance: 197.1
click at [473, 45] on div "Agent Activity Logout" at bounding box center [869, 26] width 1294 height 53
drag, startPoint x: 115, startPoint y: 85, endPoint x: 105, endPoint y: 58, distance: 29.5
click at [115, 85] on link "Agent Activity" at bounding box center [113, 74] width 219 height 43
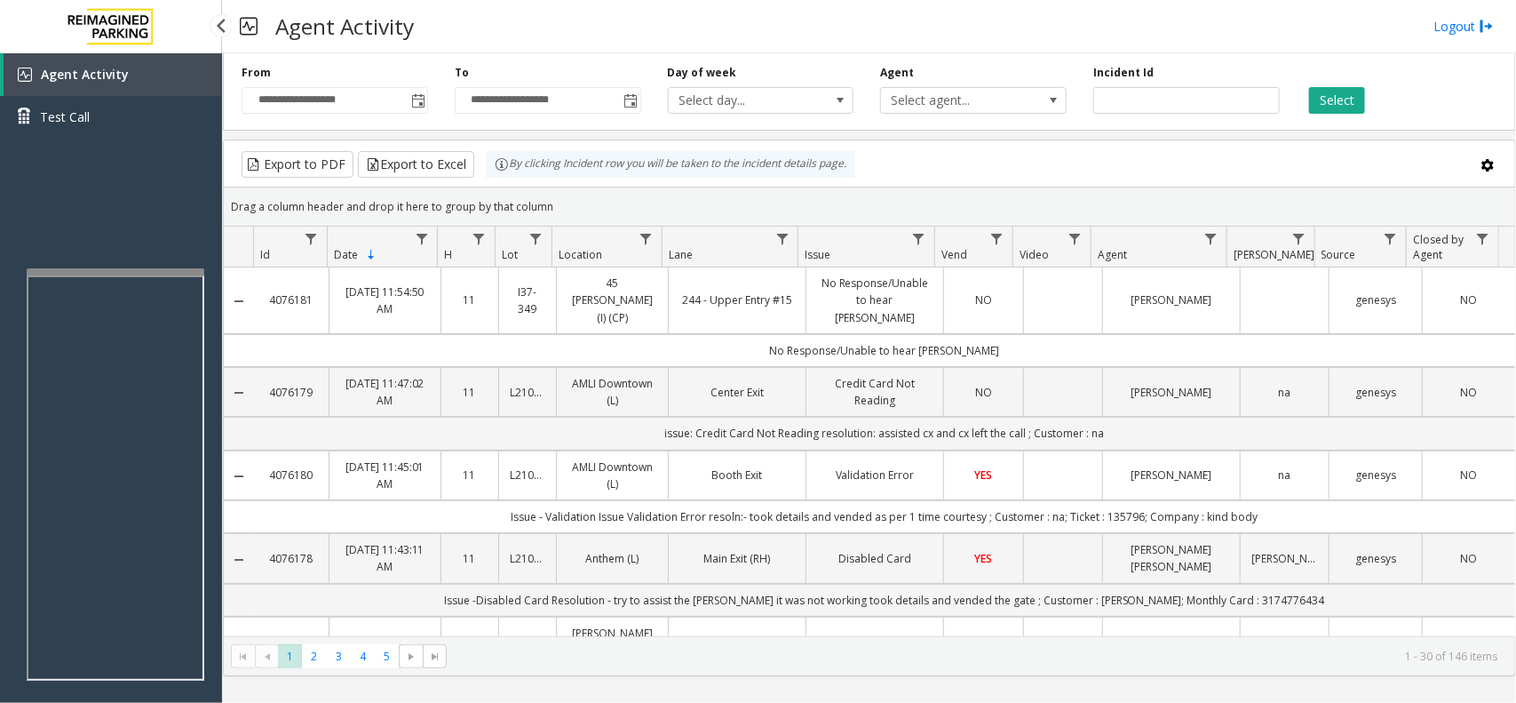
click at [90, 60] on link "Agent Activity" at bounding box center [113, 74] width 219 height 43
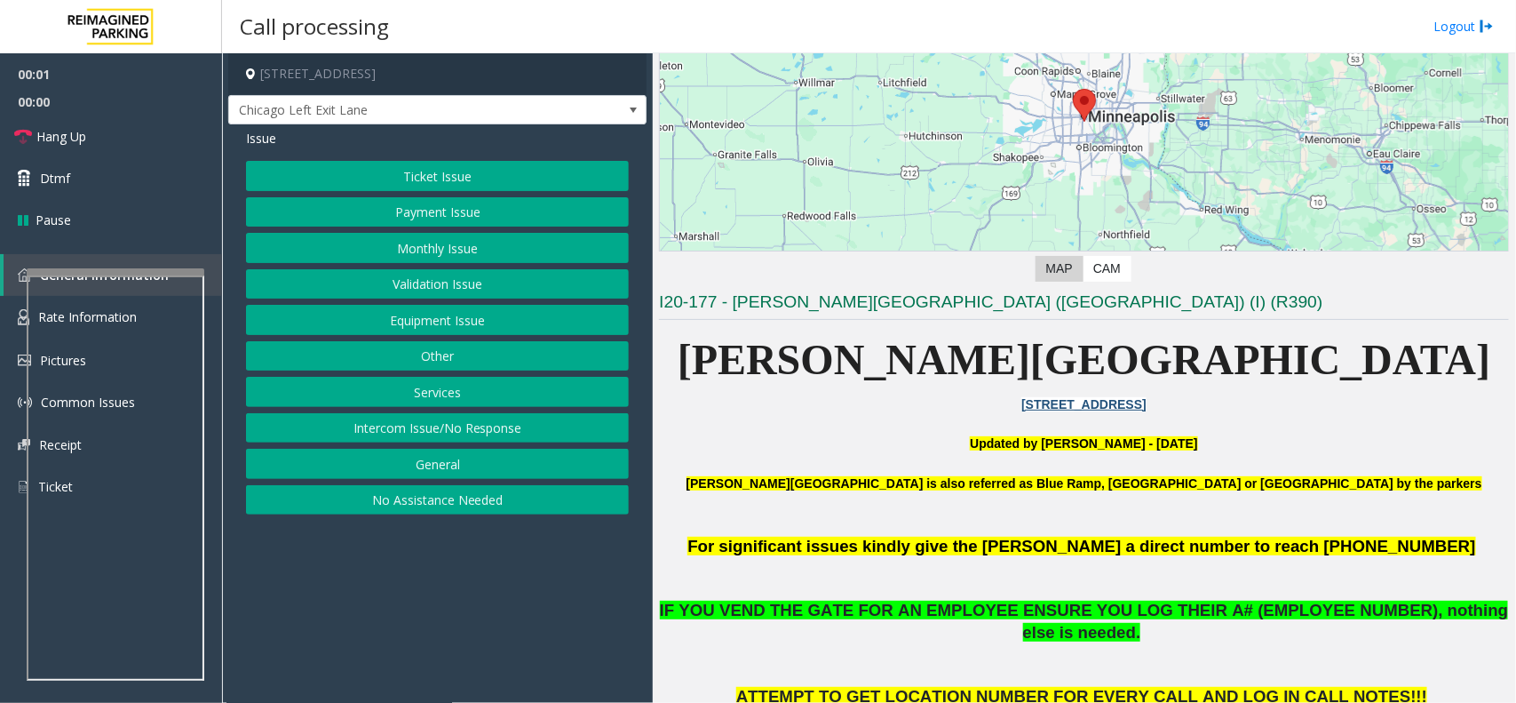
scroll to position [222, 0]
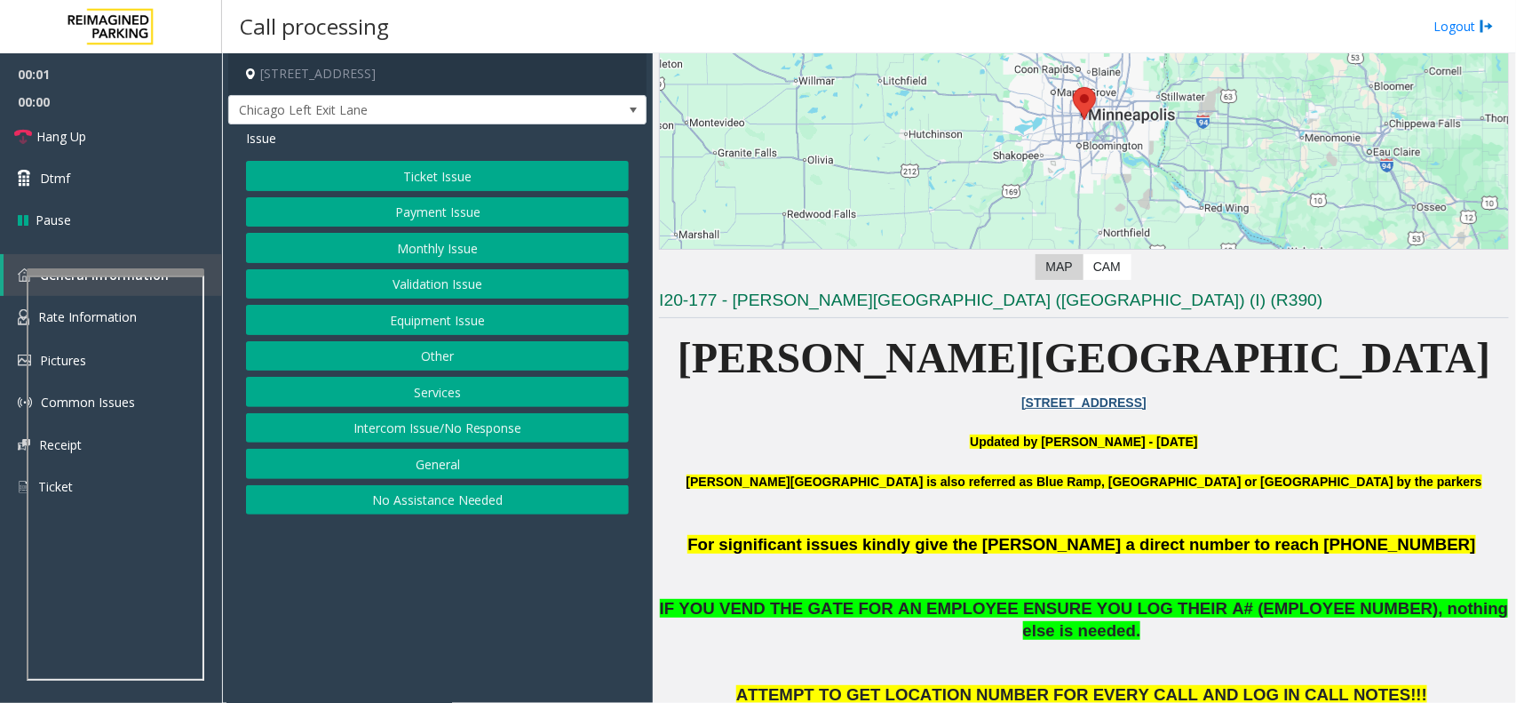
click at [417, 330] on button "Equipment Issue" at bounding box center [437, 320] width 383 height 30
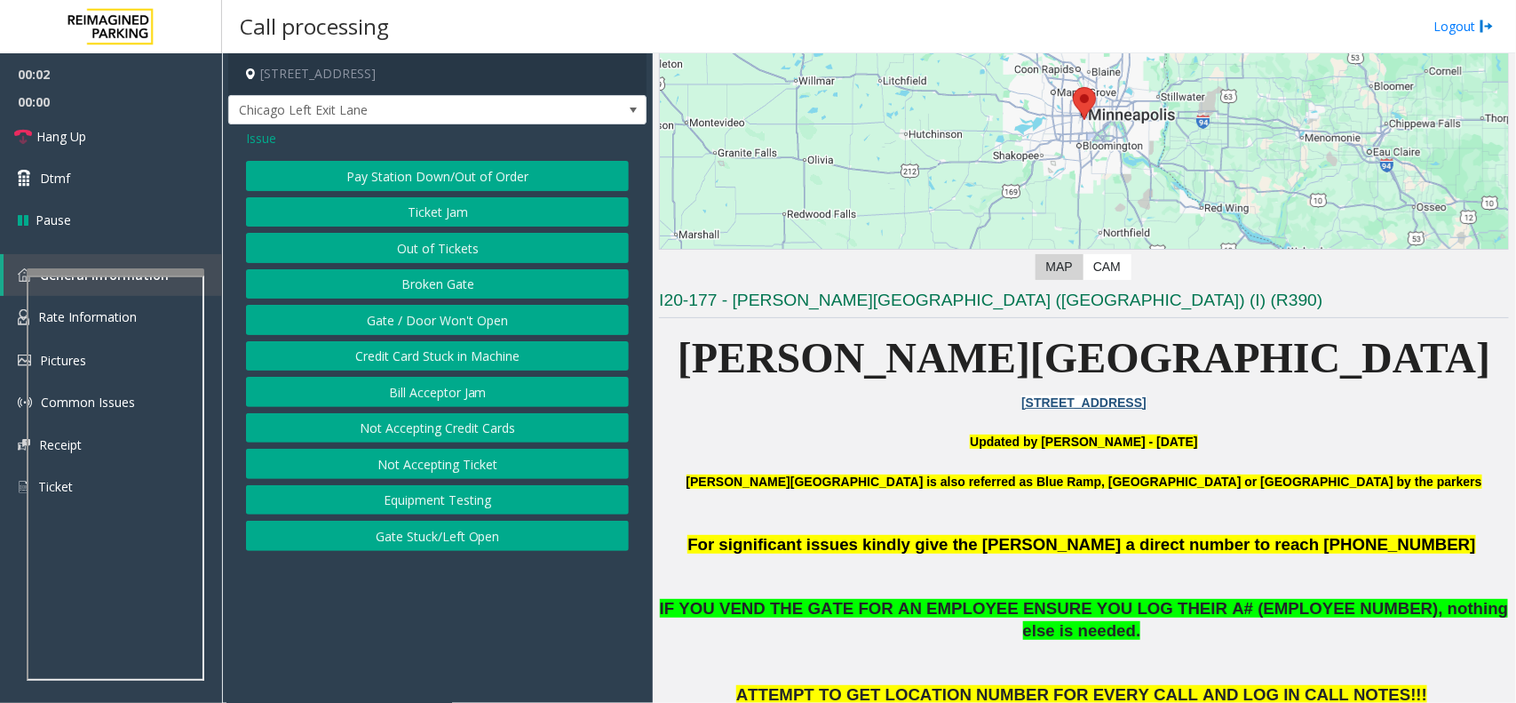
click at [441, 308] on button "Gate / Door Won't Open" at bounding box center [437, 320] width 383 height 30
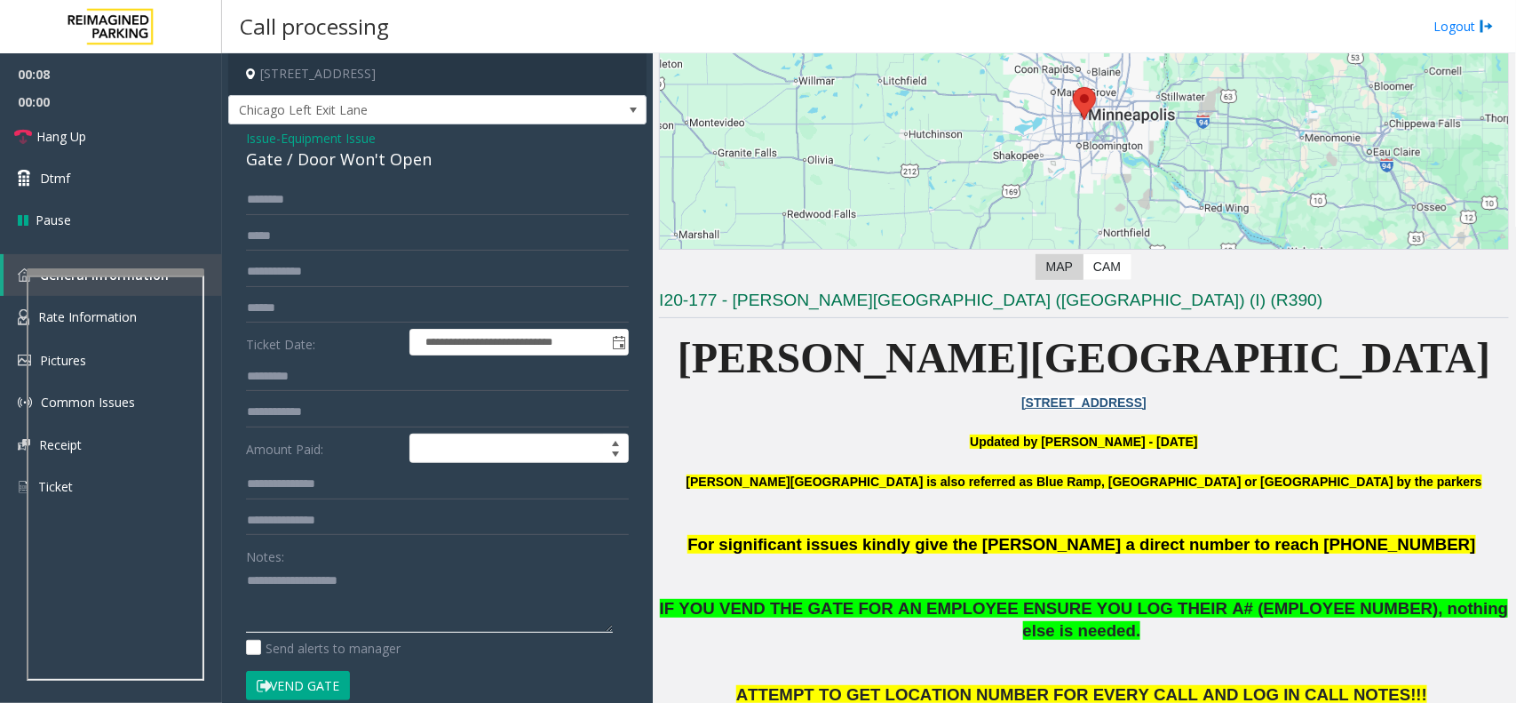
click at [284, 600] on textarea at bounding box center [429, 599] width 367 height 67
paste textarea "**********"
click at [410, 596] on textarea at bounding box center [429, 599] width 367 height 67
paste textarea "**********"
click at [299, 166] on div "Gate / Door Won't Open" at bounding box center [437, 159] width 383 height 24
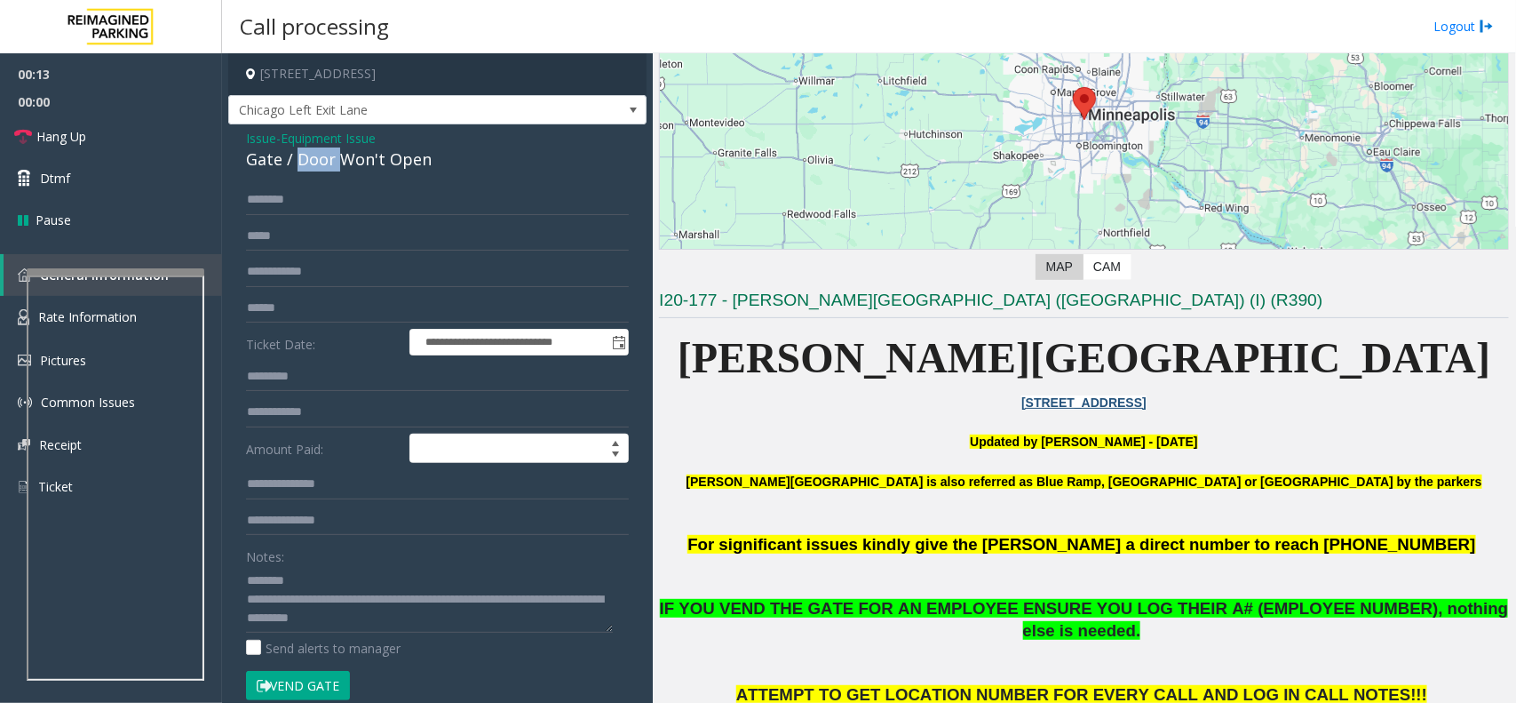
click at [299, 166] on div "Gate / Door Won't Open" at bounding box center [437, 159] width 383 height 24
copy div "Gate / Door Won't Open"
click at [320, 574] on textarea at bounding box center [429, 599] width 367 height 67
paste textarea "**********"
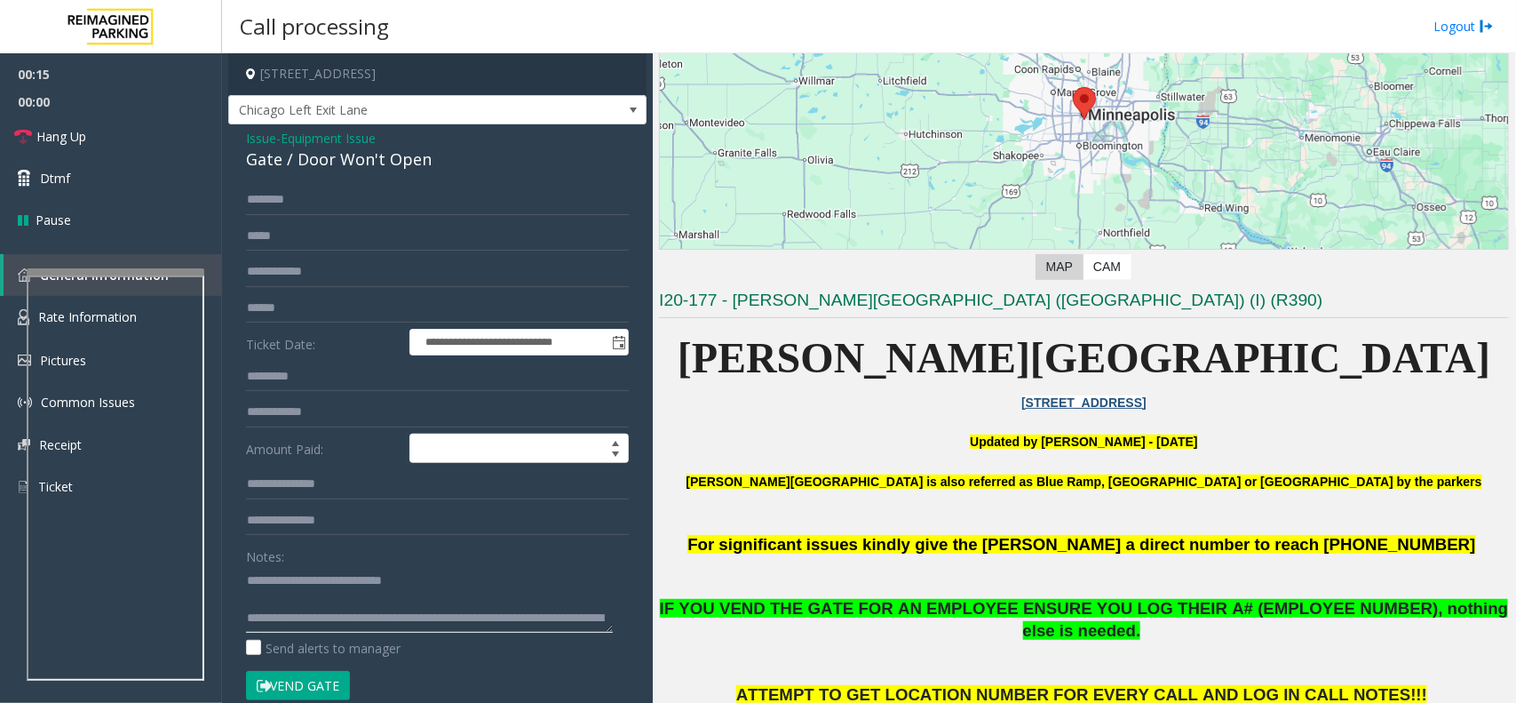
type textarea "**********"
click at [304, 675] on form "**********" at bounding box center [437, 452] width 383 height 534
click at [303, 680] on button "Vend Gate" at bounding box center [298, 686] width 104 height 30
click at [43, 134] on span "Hang Up" at bounding box center [61, 136] width 50 height 19
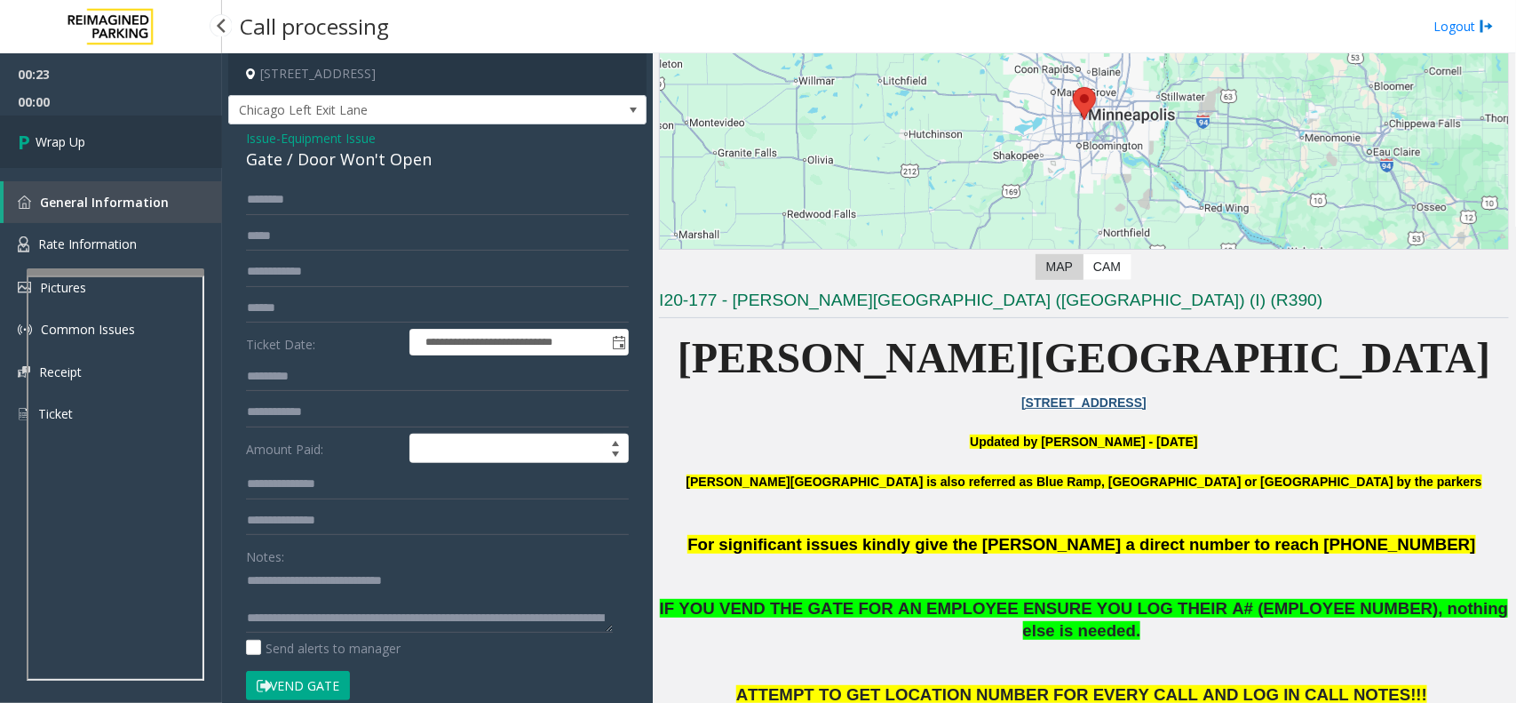
click at [43, 134] on span "Wrap Up" at bounding box center [61, 141] width 50 height 19
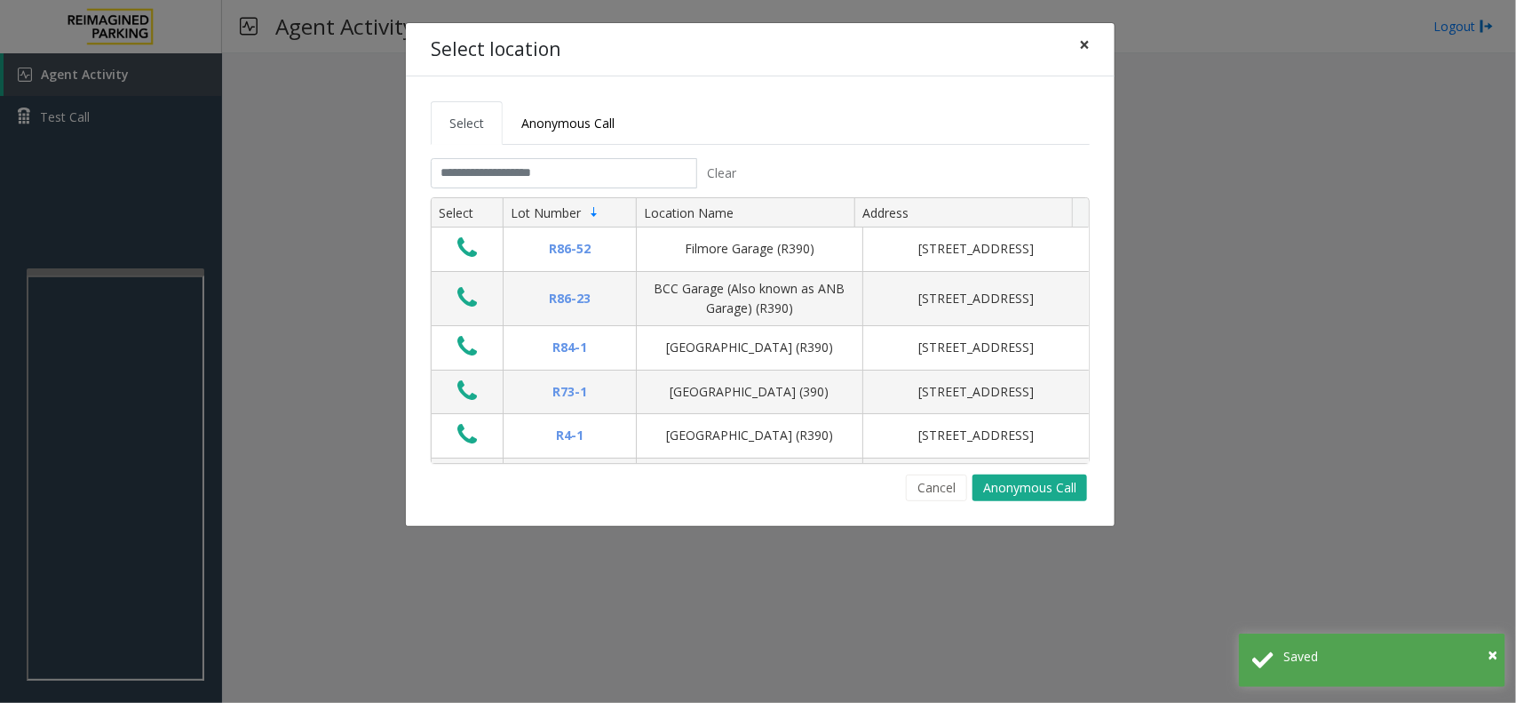
click at [1095, 41] on button "×" at bounding box center [1085, 45] width 36 height 44
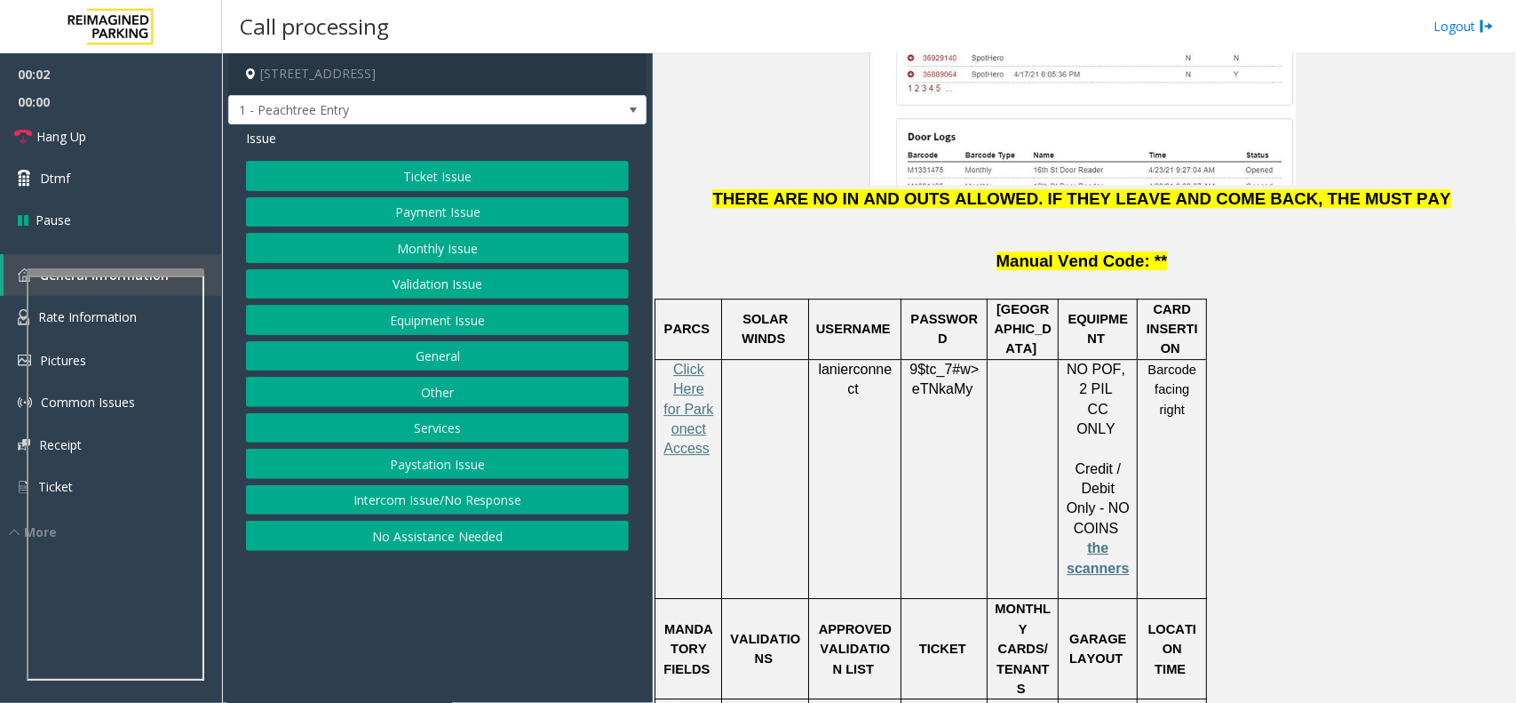
scroll to position [2332, 0]
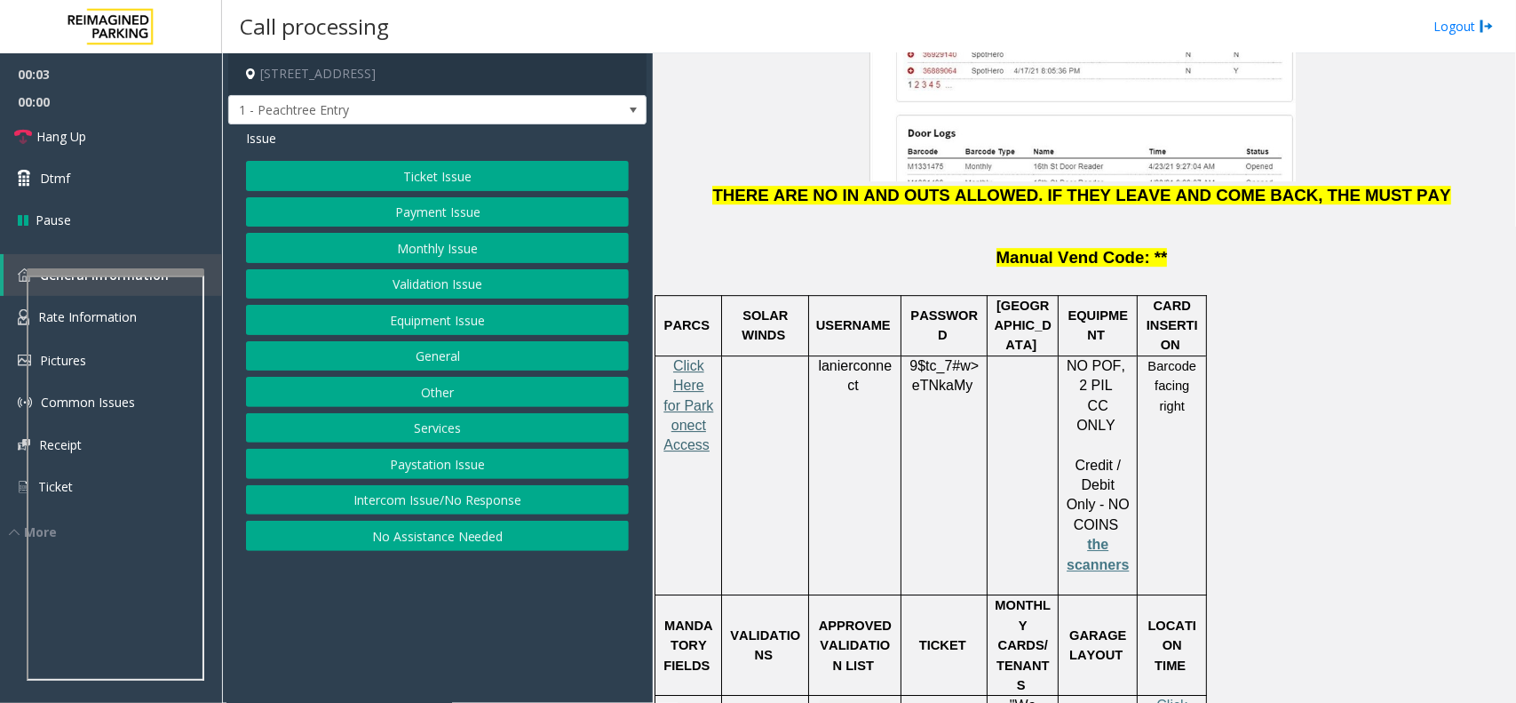
click at [685, 358] on span "Click Here for Parkonect Access" at bounding box center [689, 405] width 50 height 95
click at [456, 490] on button "Intercom Issue/No Response" at bounding box center [437, 500] width 383 height 30
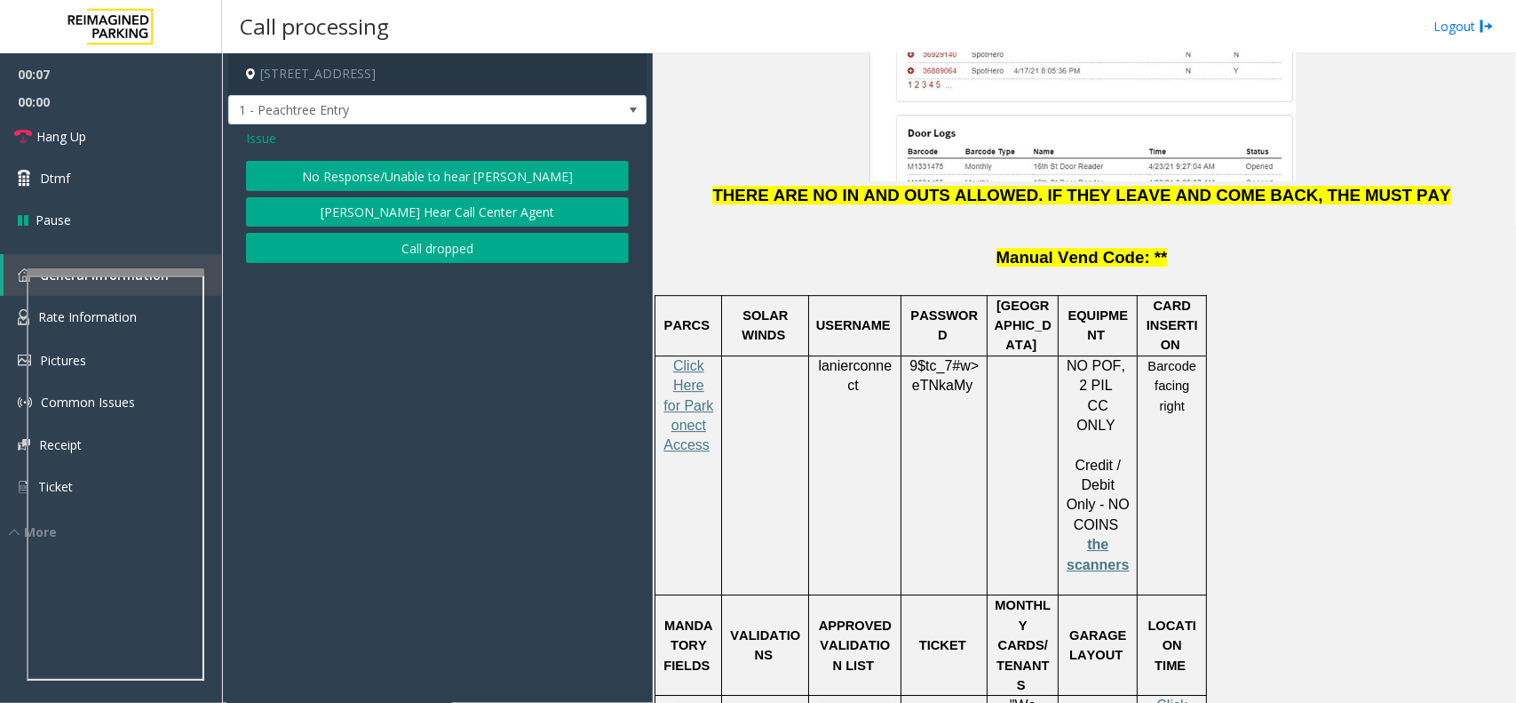
click at [389, 178] on button "No Response/Unable to hear [PERSON_NAME]" at bounding box center [437, 176] width 383 height 30
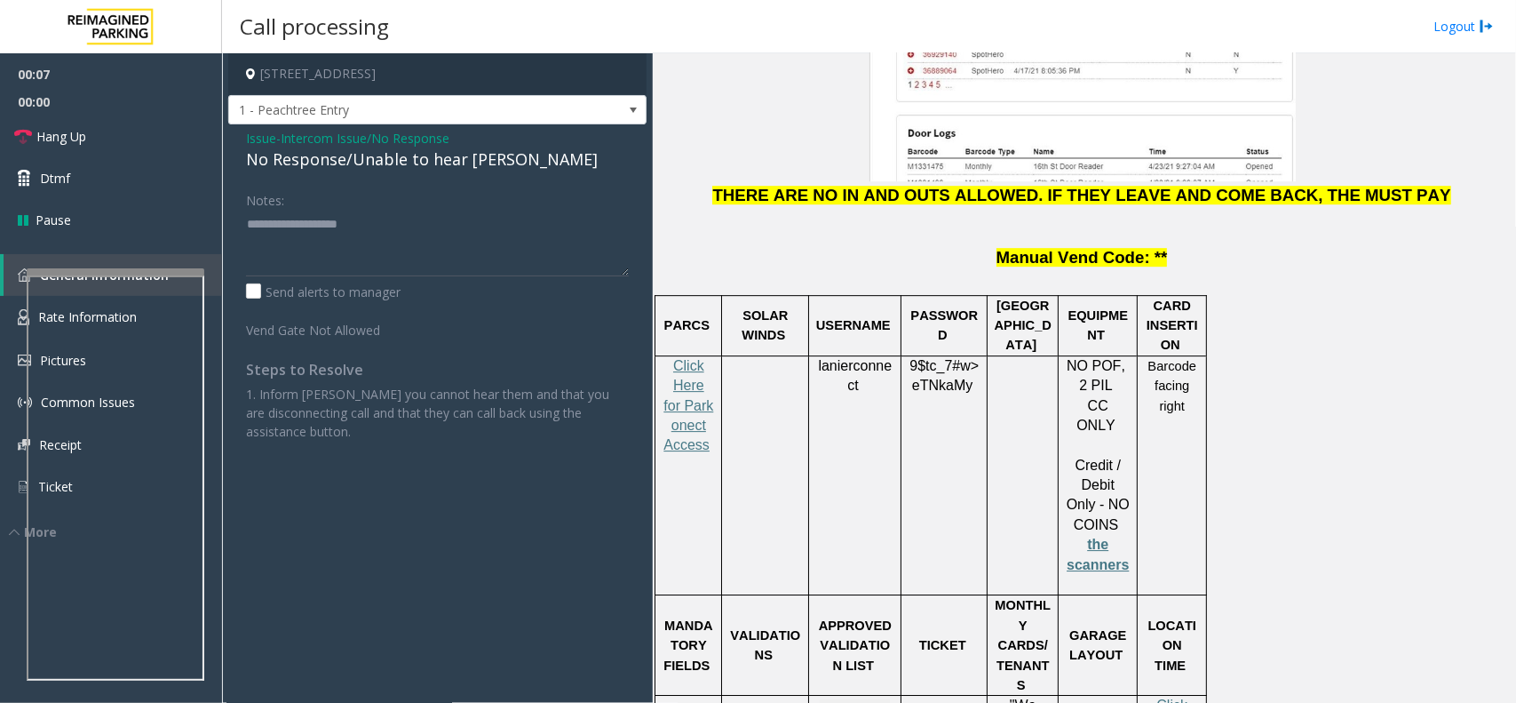
click at [386, 147] on div "No Response/Unable to hear [PERSON_NAME]" at bounding box center [437, 159] width 383 height 24
type textarea "**********"
click at [71, 135] on span "Hang Up" at bounding box center [61, 136] width 50 height 19
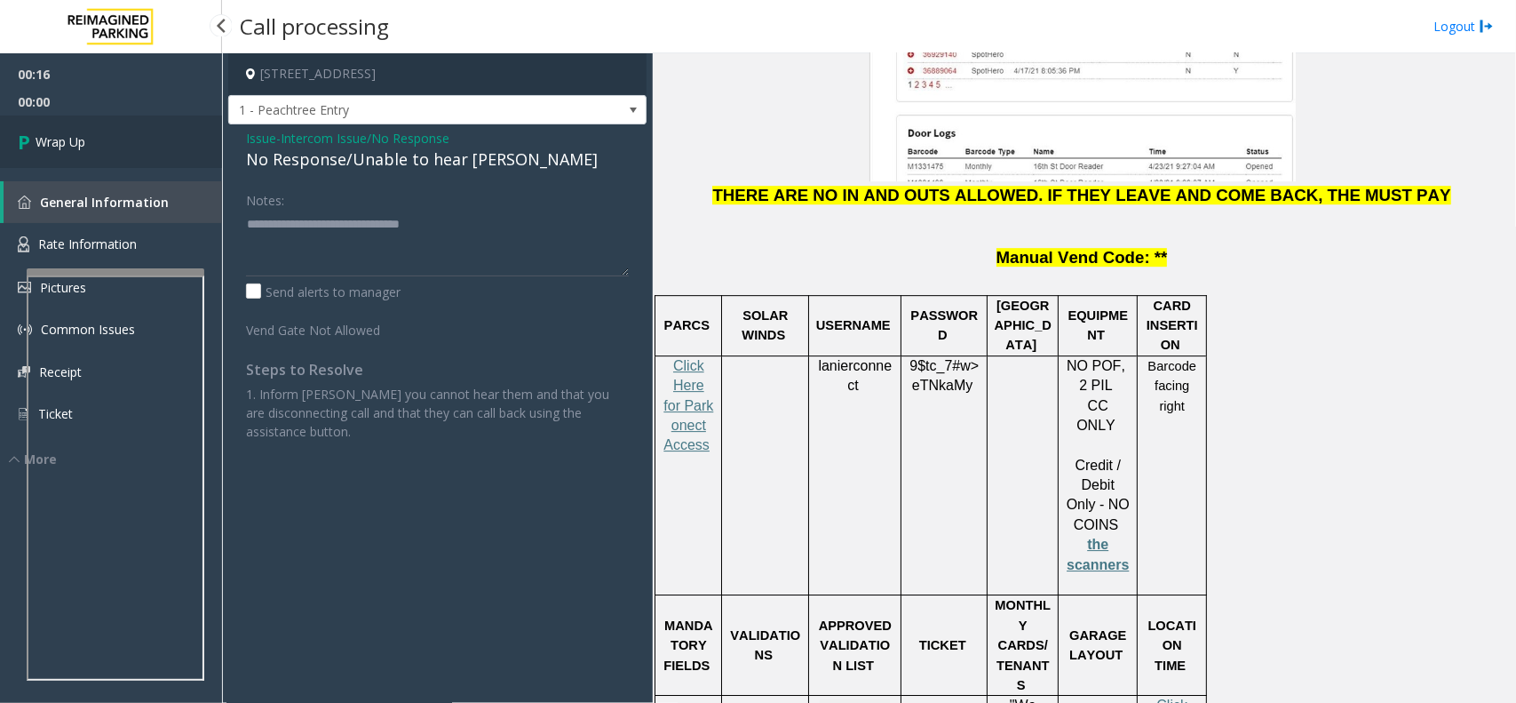
click at [71, 135] on span "Wrap Up" at bounding box center [61, 141] width 50 height 19
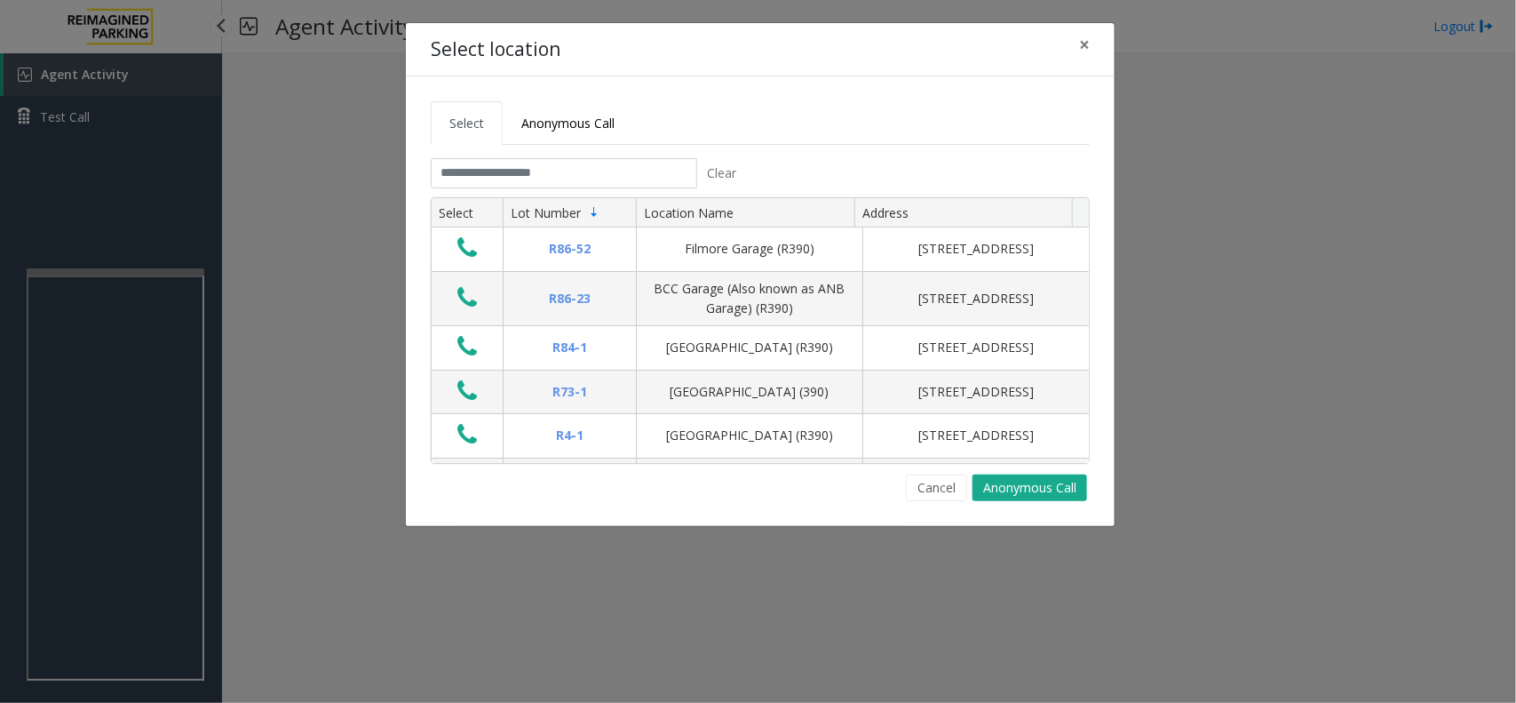
click at [499, 191] on tab "Clear Select Lot Number Location Name Address R86-52 Filmore Garage (R390) 175 …" at bounding box center [760, 329] width 659 height 343
click at [504, 170] on input "text" at bounding box center [564, 173] width 266 height 30
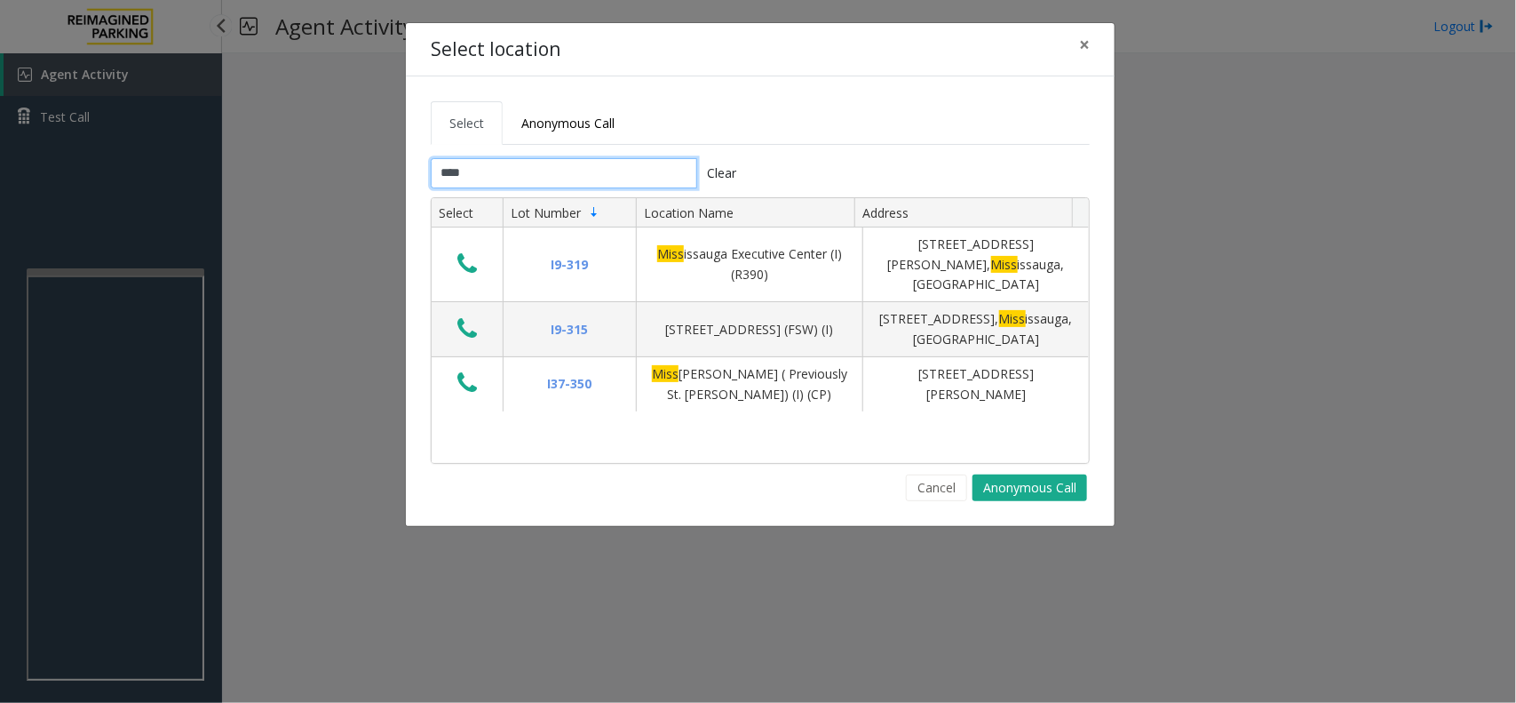
type input "****"
click at [1088, 47] on span "×" at bounding box center [1084, 44] width 11 height 25
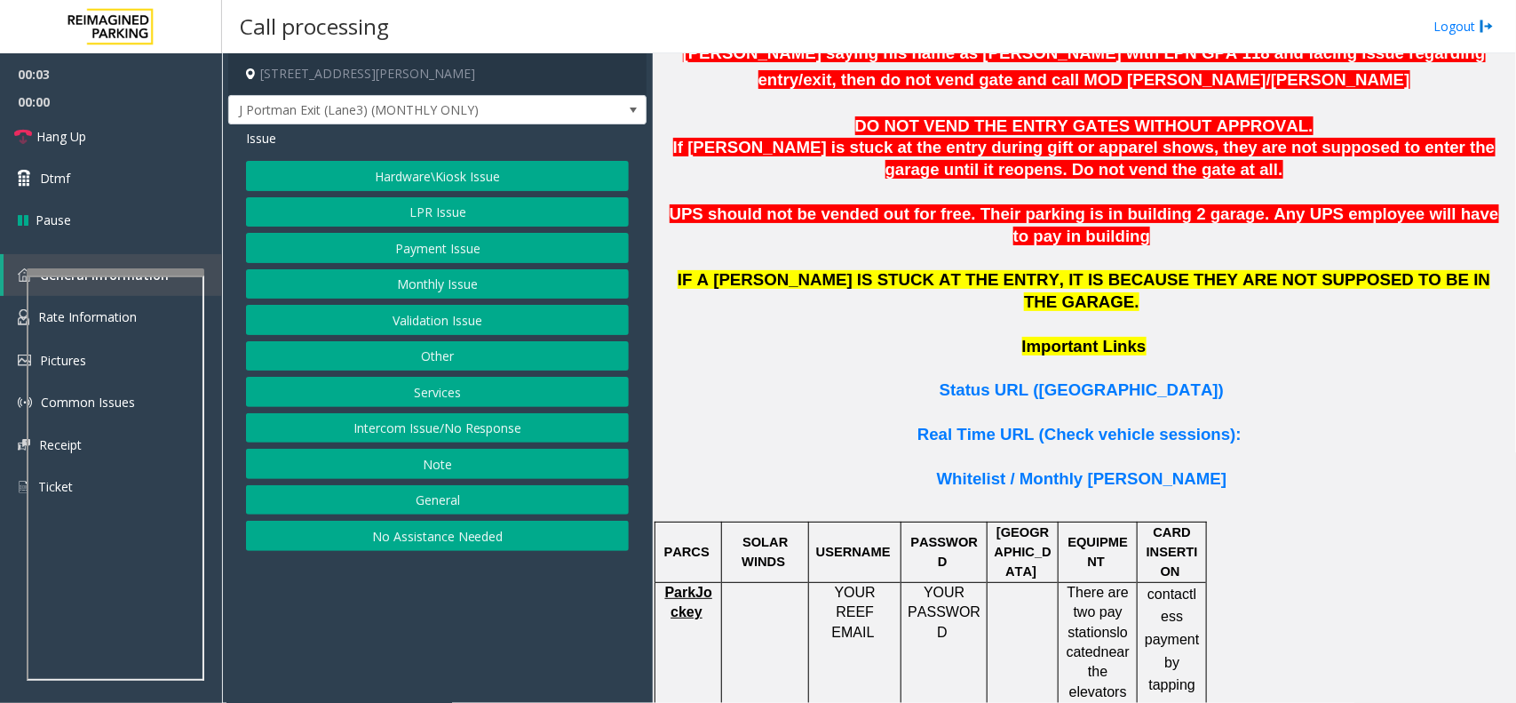
scroll to position [1221, 0]
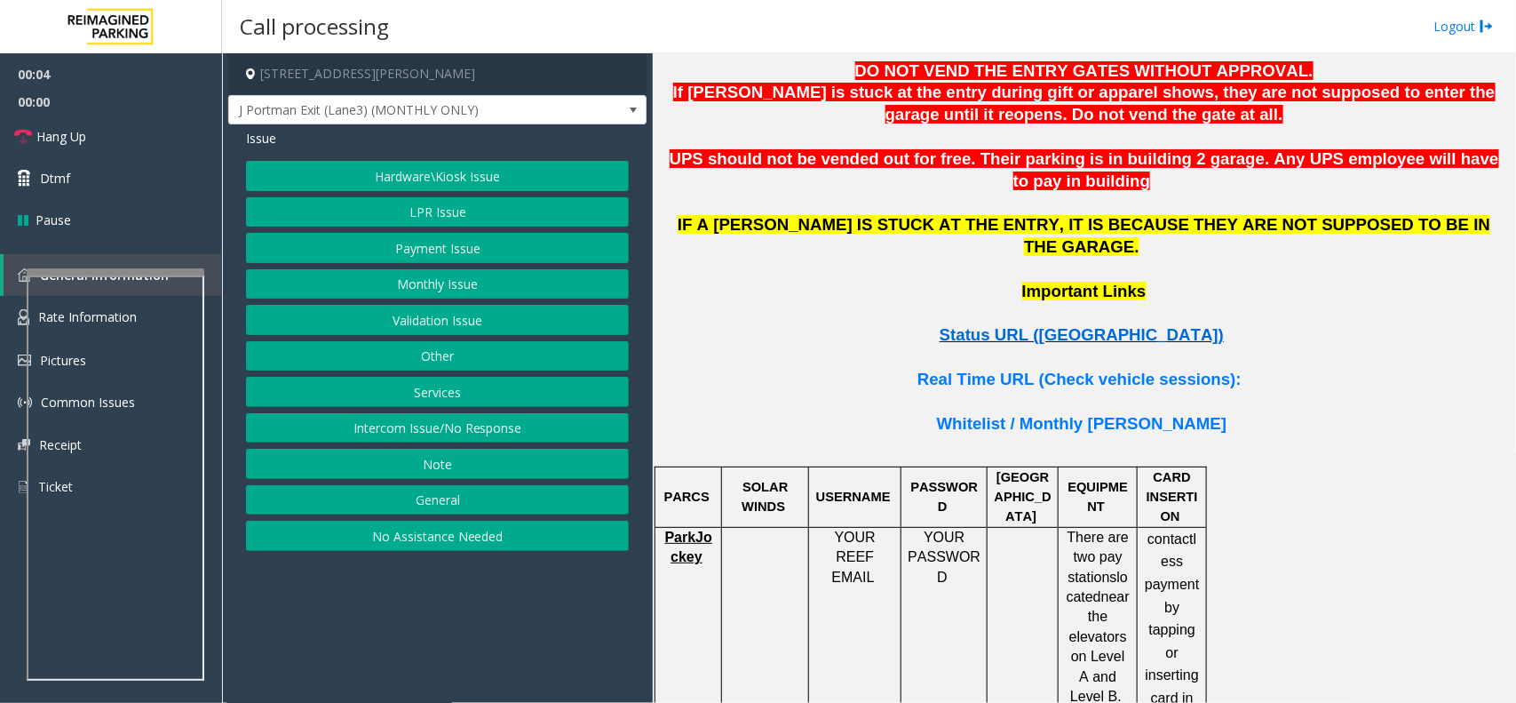
drag, startPoint x: 1041, startPoint y: 258, endPoint x: 1045, endPoint y: 245, distance: 12.9
click at [1041, 324] on p "Status URL (Vend Gate)" at bounding box center [1084, 335] width 850 height 22
click at [1045, 325] on span "Status URL (Vend Gate)" at bounding box center [1082, 334] width 284 height 19
click at [432, 236] on button "Payment Issue" at bounding box center [437, 248] width 383 height 30
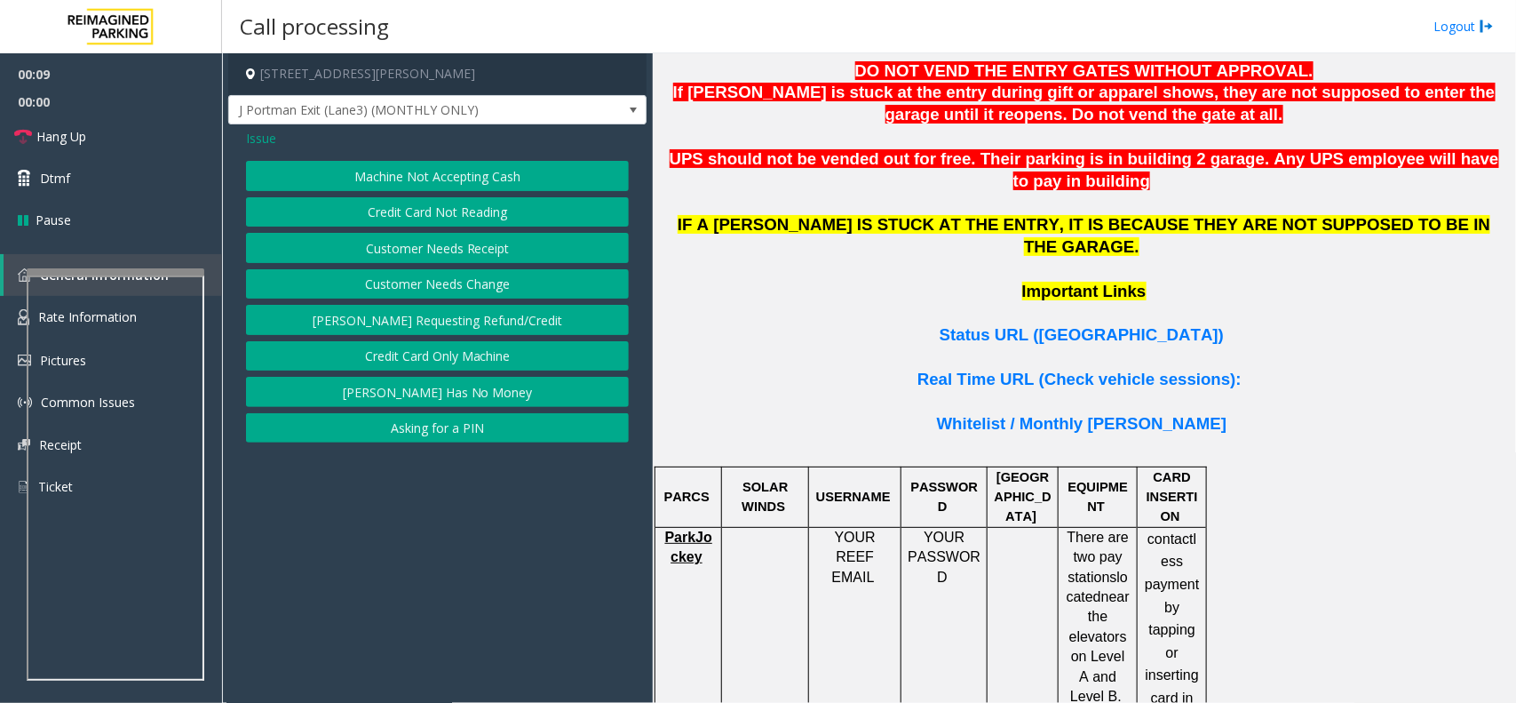
click at [258, 135] on span "Issue" at bounding box center [261, 138] width 30 height 19
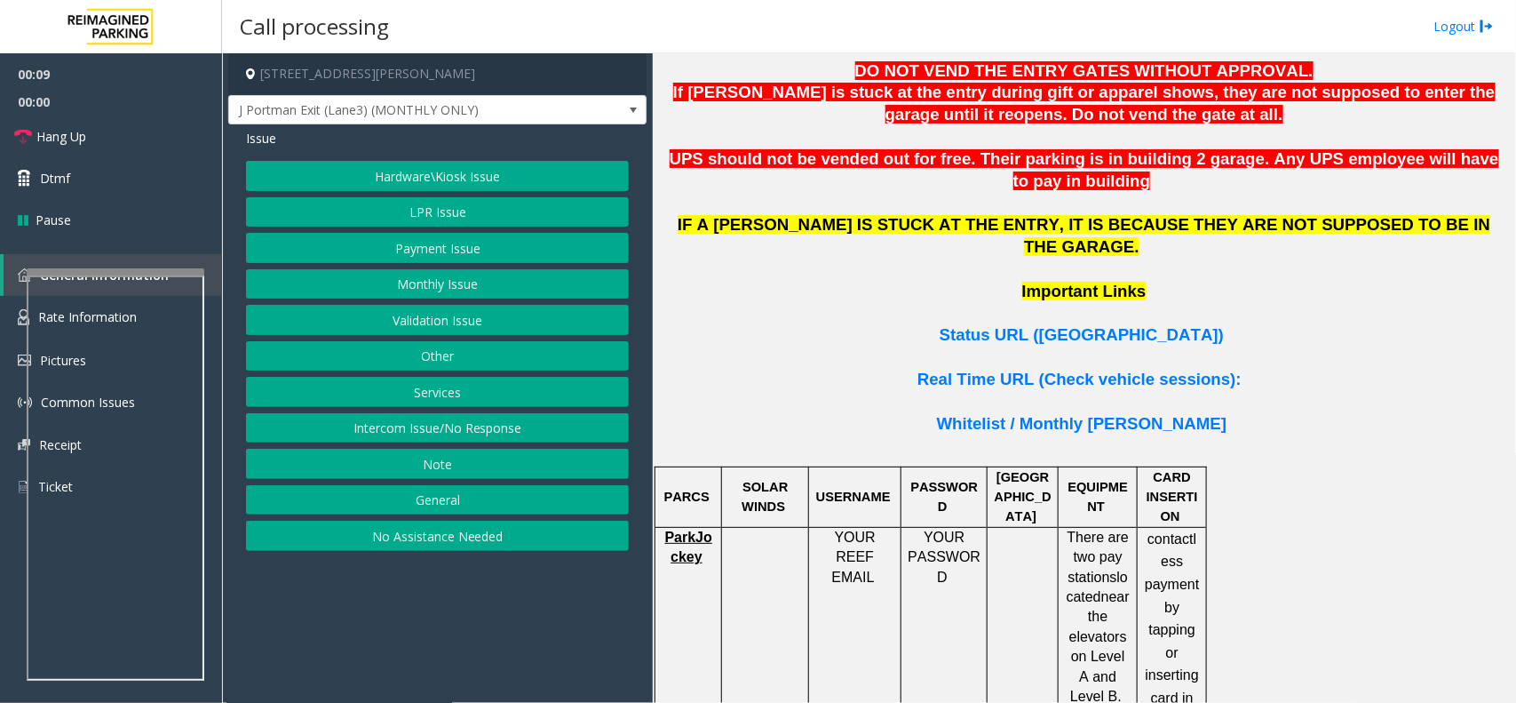
click at [495, 218] on button "LPR Issue" at bounding box center [437, 212] width 383 height 30
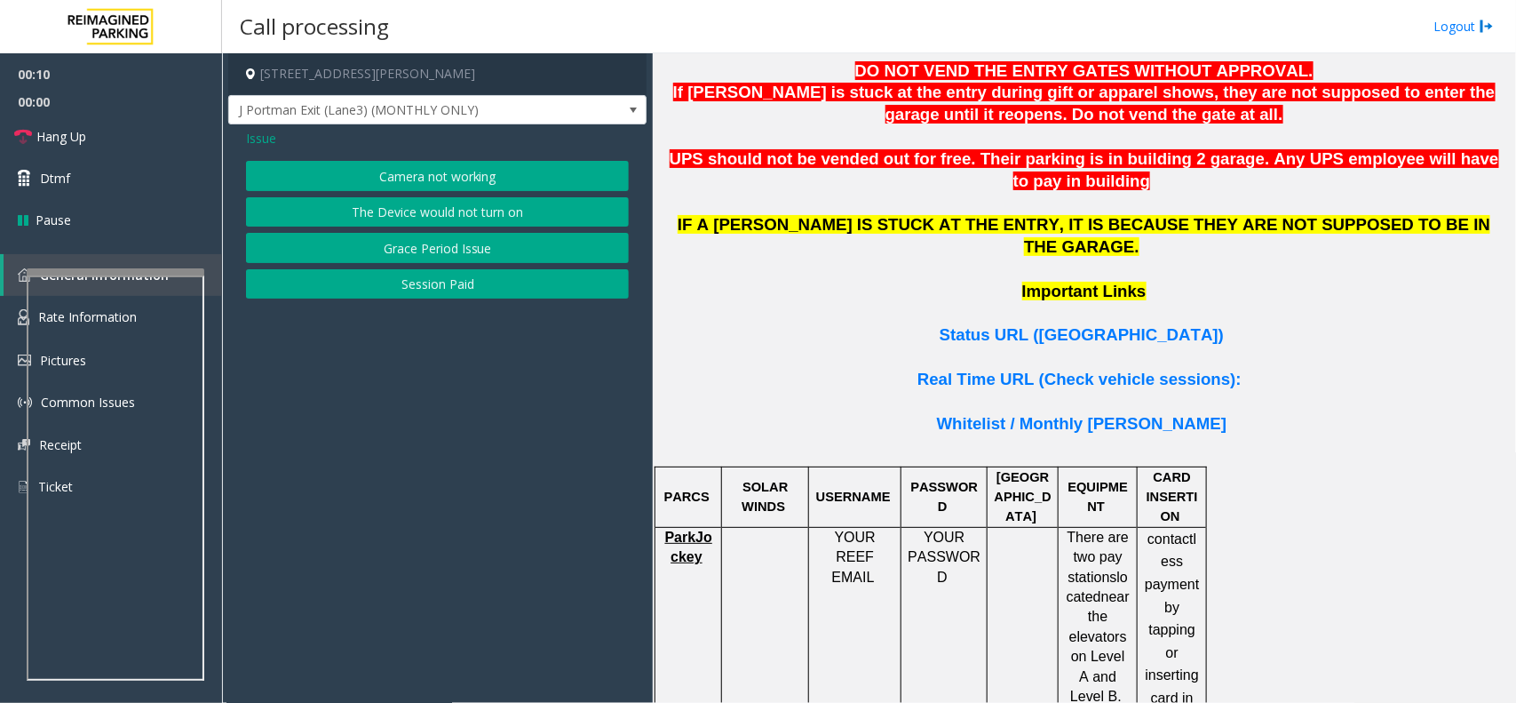
click at [462, 178] on button "Camera not working" at bounding box center [437, 176] width 383 height 30
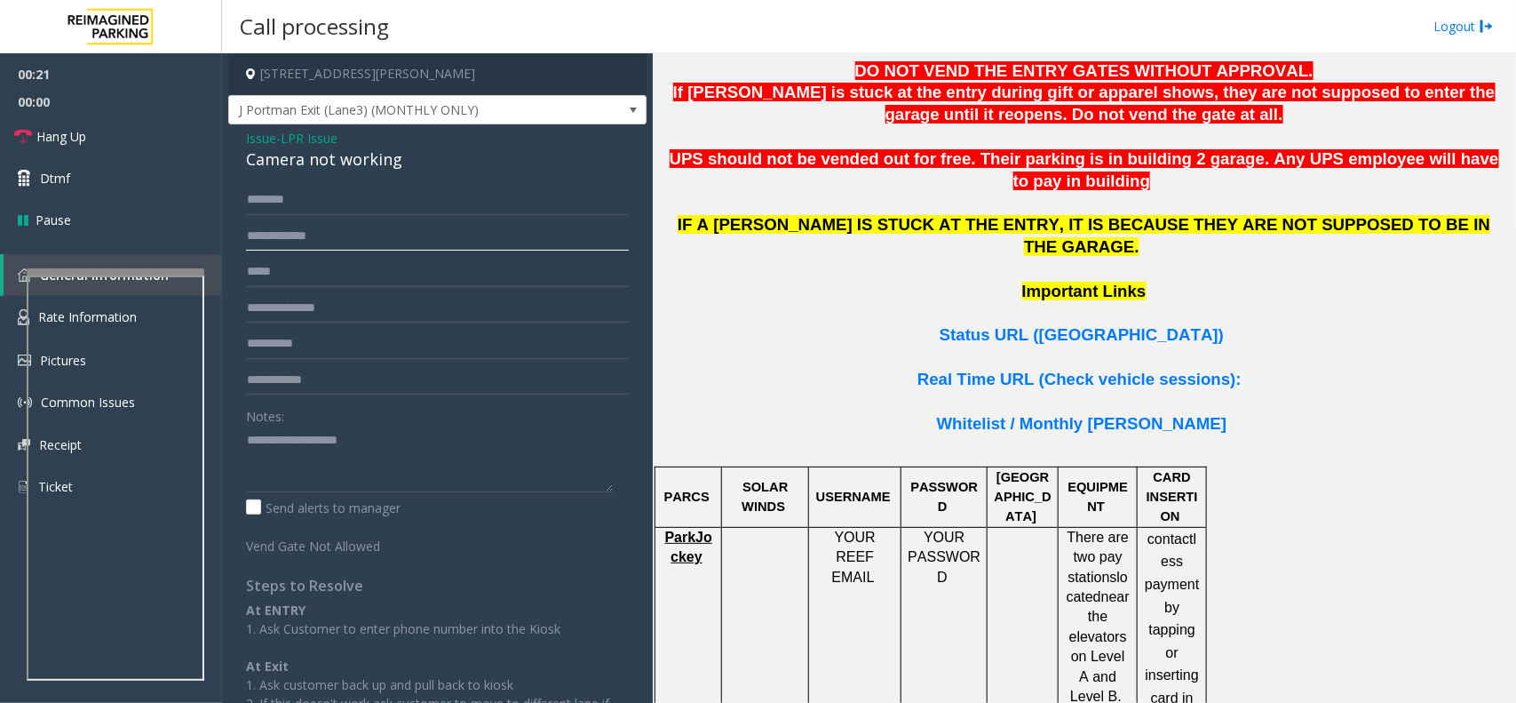
click at [294, 238] on input "text" at bounding box center [437, 236] width 383 height 30
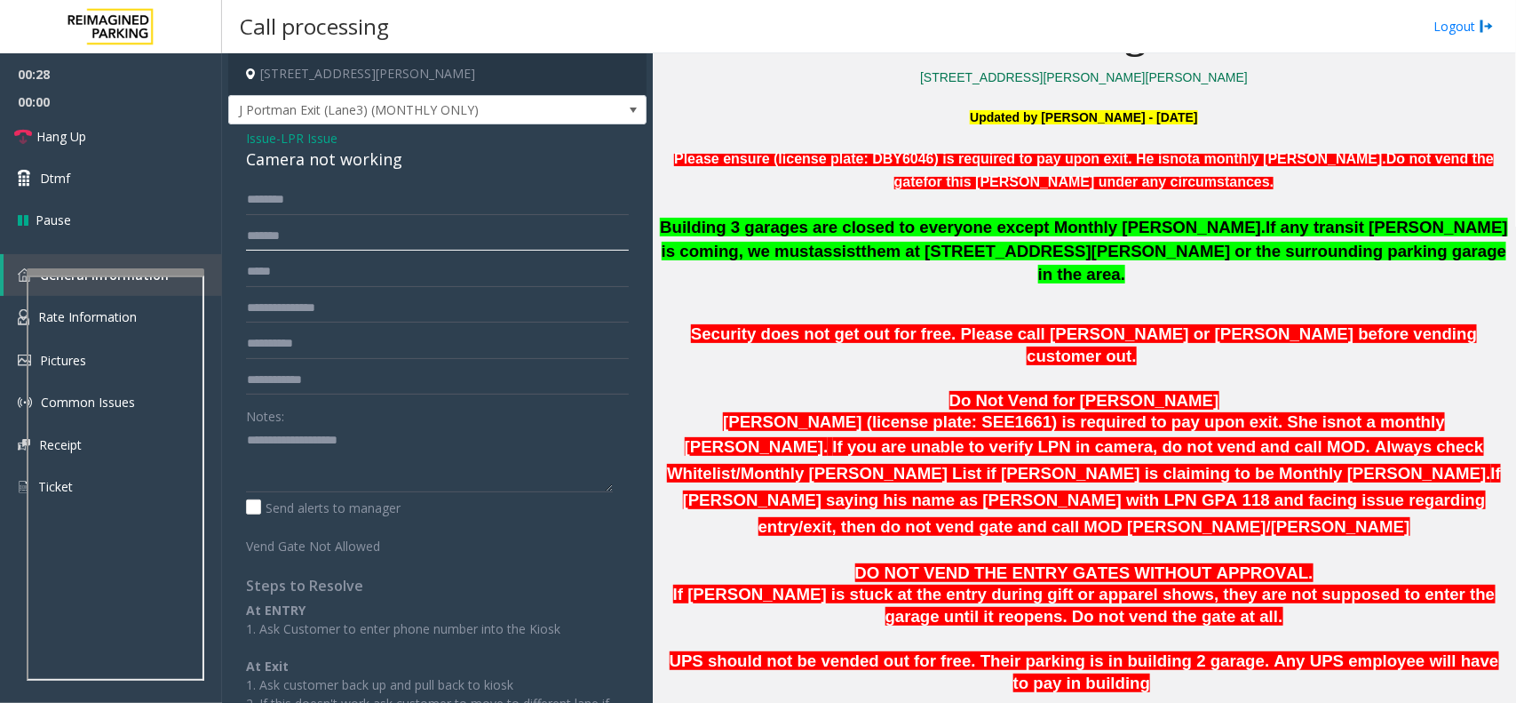
scroll to position [666, 0]
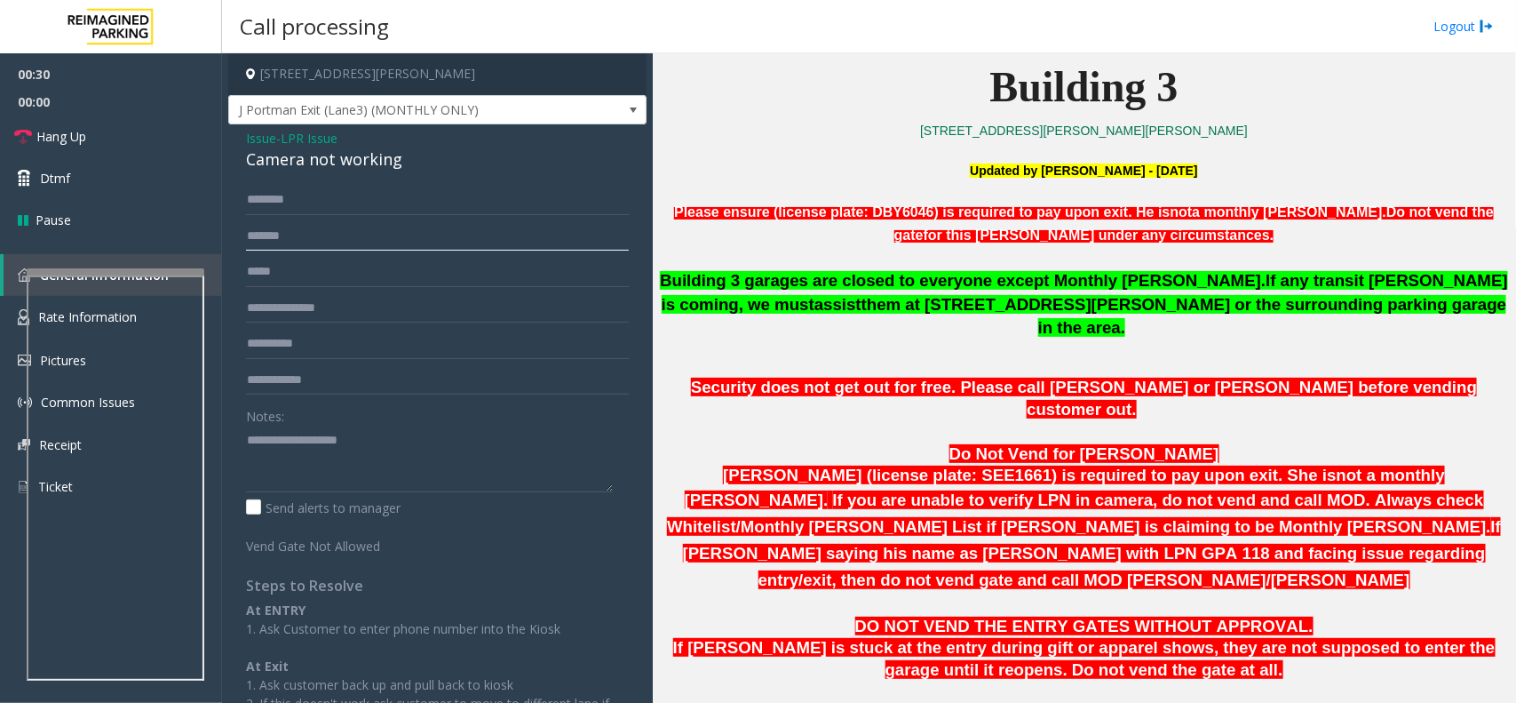
type input "*******"
drag, startPoint x: 846, startPoint y: 216, endPoint x: 895, endPoint y: 219, distance: 49.9
click at [895, 219] on span "Please ensure (license plate: DBY6046) is required to pay upon exit. He is" at bounding box center [922, 211] width 496 height 15
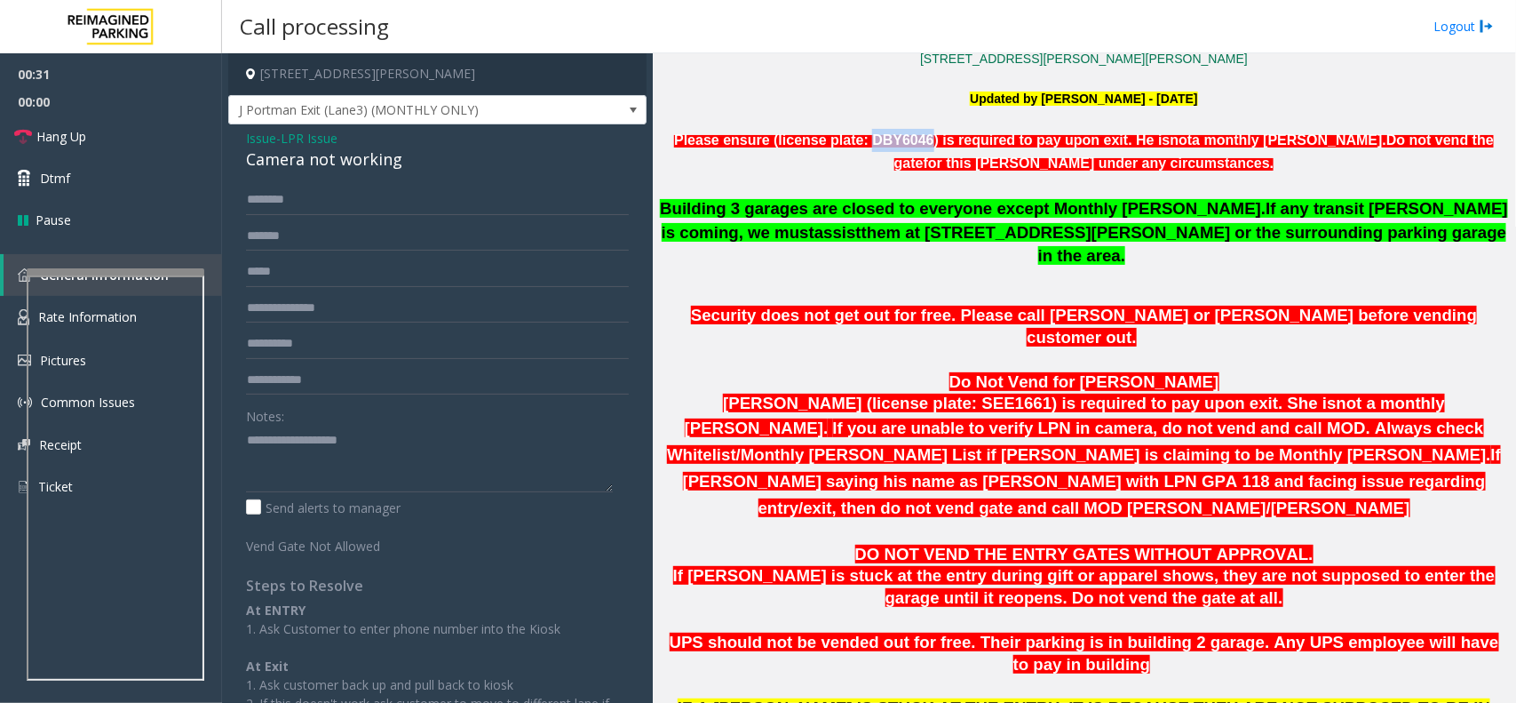
scroll to position [777, 0]
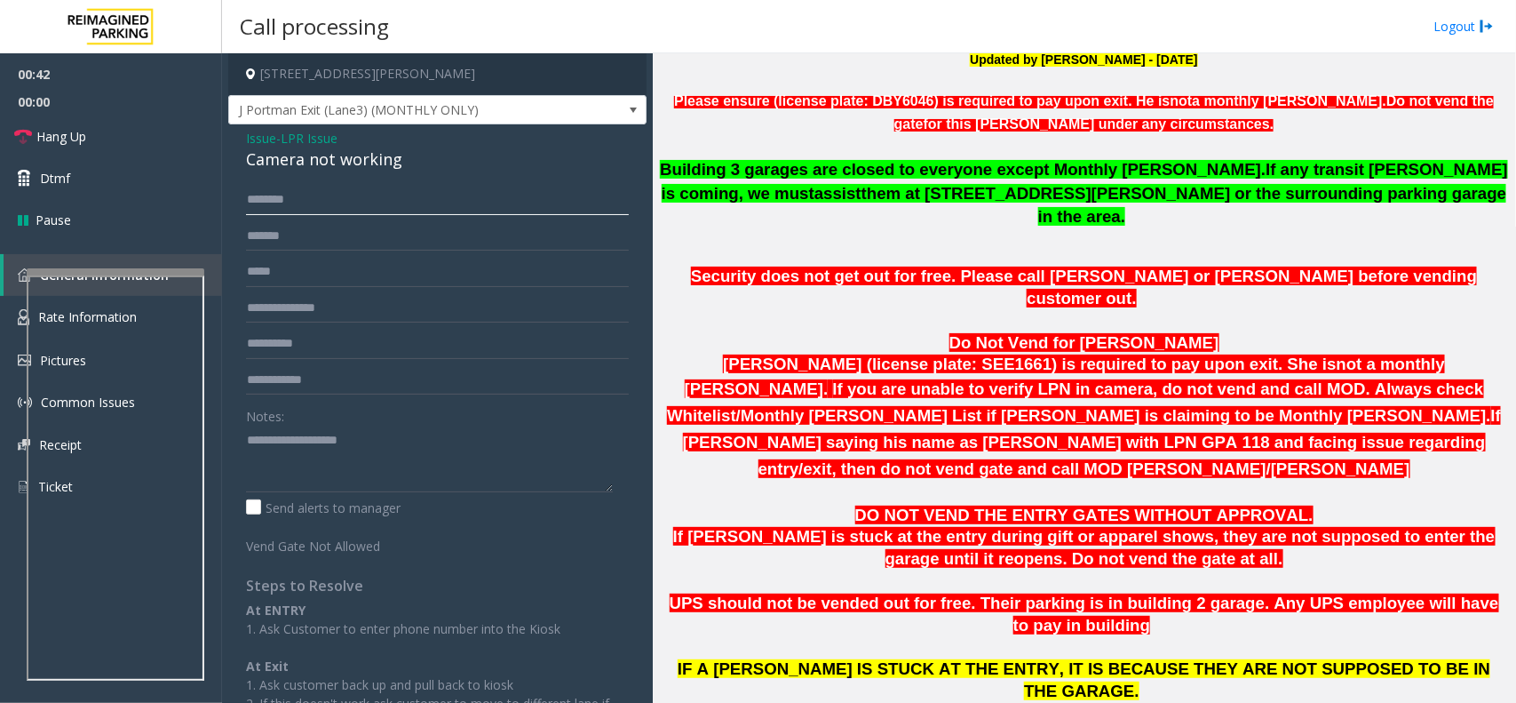
click at [349, 193] on input "text" at bounding box center [437, 200] width 383 height 30
click at [370, 169] on div "Camera not working" at bounding box center [437, 159] width 383 height 24
click at [370, 192] on input "text" at bounding box center [437, 200] width 383 height 30
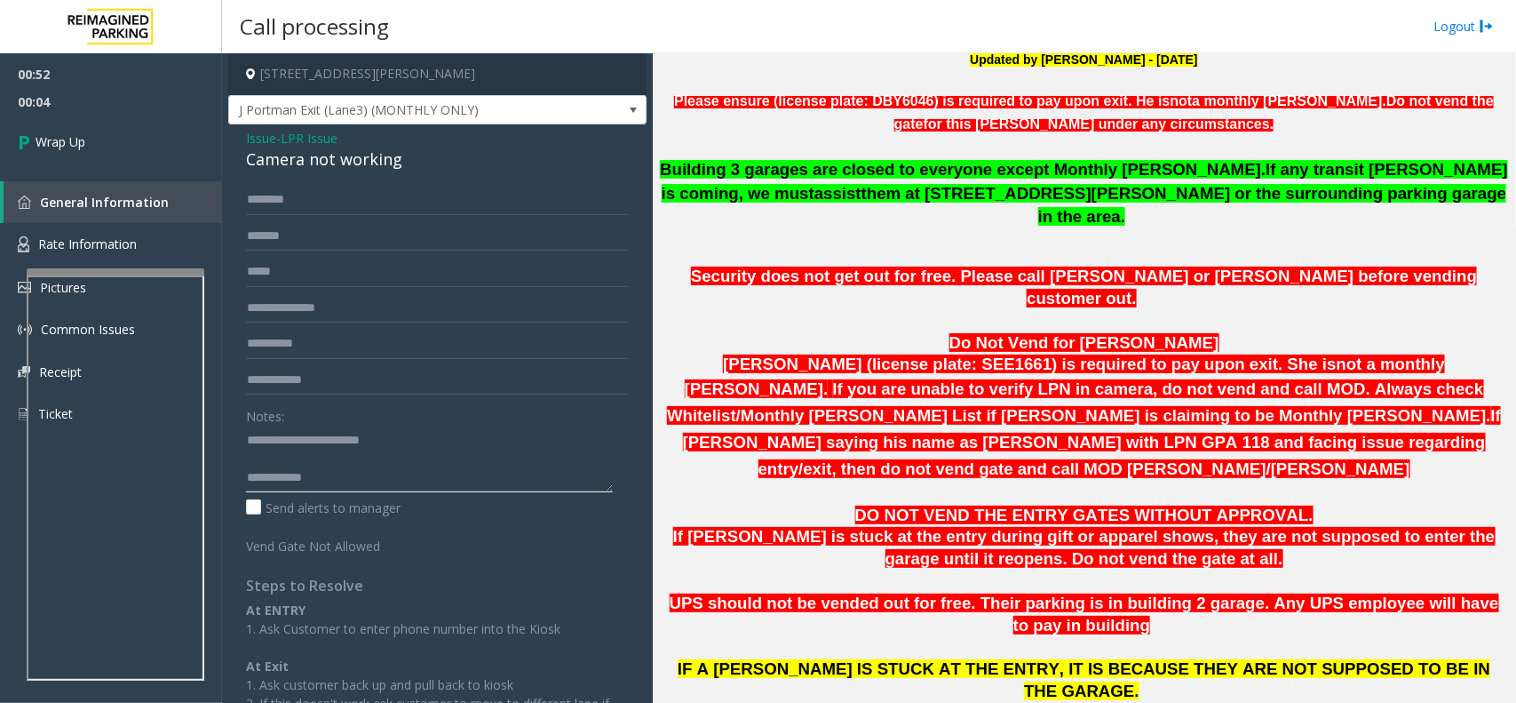
click at [370, 477] on textarea at bounding box center [429, 458] width 367 height 67
paste textarea "**********"
click at [291, 469] on textarea at bounding box center [429, 458] width 367 height 67
click at [293, 459] on textarea at bounding box center [429, 458] width 367 height 67
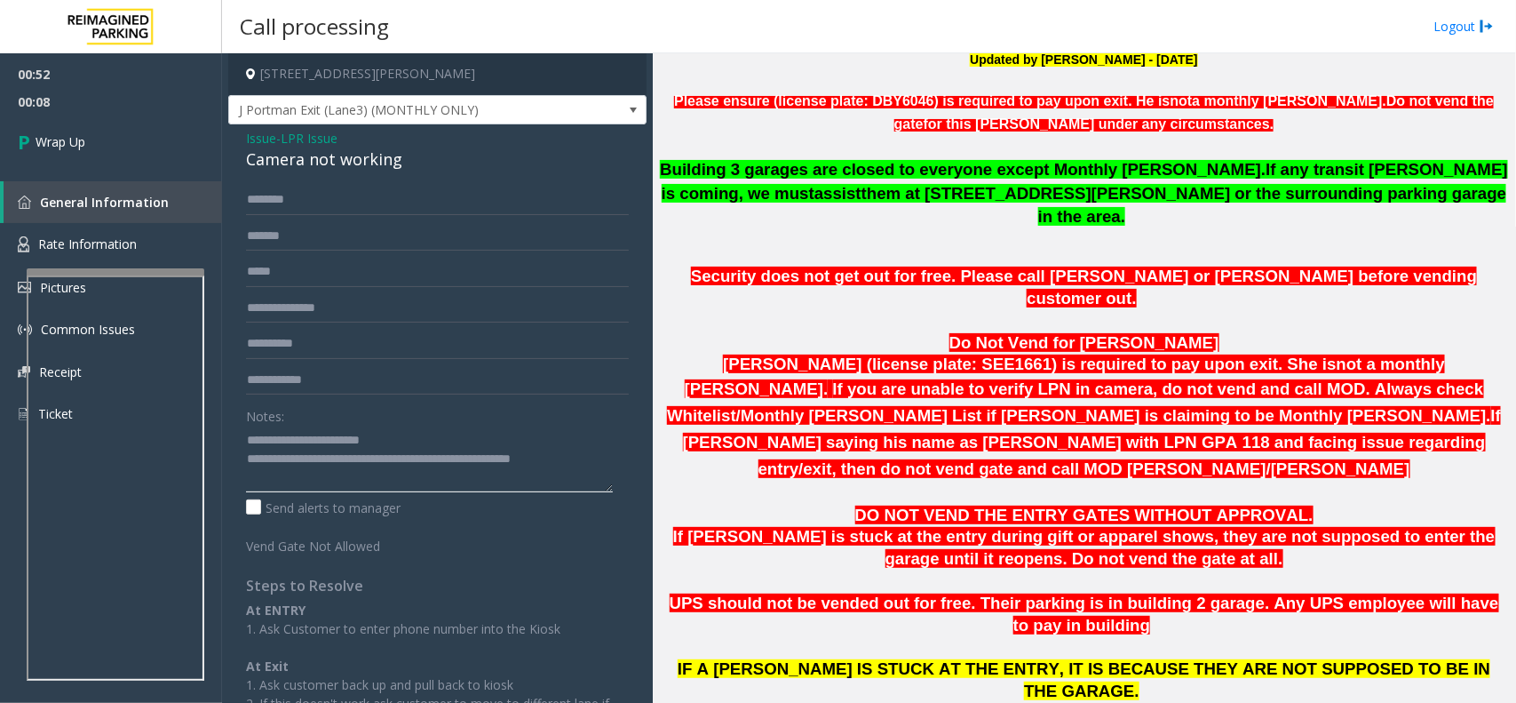
type textarea "**********"
click at [264, 191] on input "text" at bounding box center [437, 200] width 383 height 30
click at [77, 102] on span "00:09" at bounding box center [111, 102] width 222 height 28
click at [69, 138] on span "Wrap Up" at bounding box center [61, 141] width 50 height 19
